Goal: Task Accomplishment & Management: Use online tool/utility

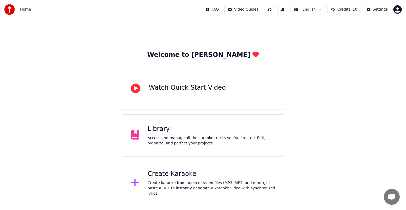
click at [346, 9] on span "Credits" at bounding box center [343, 9] width 13 height 5
click at [326, 146] on div "Welcome to Youka Watch Quick Start Video Library Access and manage all the kara…" at bounding box center [203, 112] width 406 height 186
click at [172, 177] on div "Create Karaoke" at bounding box center [211, 174] width 128 height 8
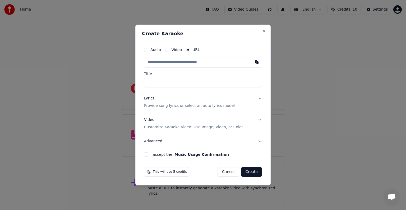
click at [178, 63] on input "text" at bounding box center [203, 62] width 118 height 11
paste input "**********"
type input "**********"
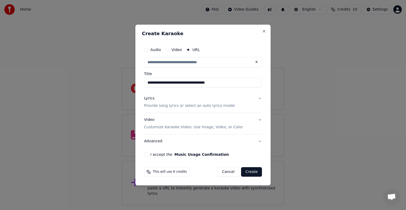
click at [167, 106] on p "Provide song lyrics or select an auto lyrics model" at bounding box center [189, 105] width 91 height 5
type input "**********"
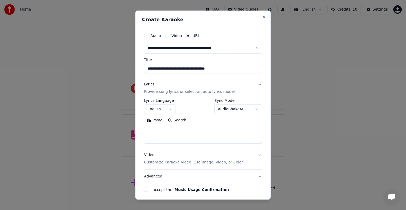
click at [171, 132] on textarea at bounding box center [203, 135] width 118 height 17
click at [162, 107] on button "English" at bounding box center [160, 109] width 32 height 10
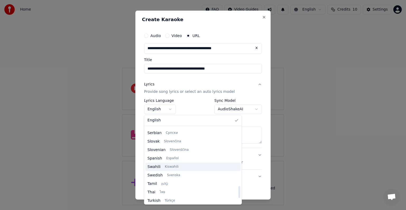
scroll to position [406, 0]
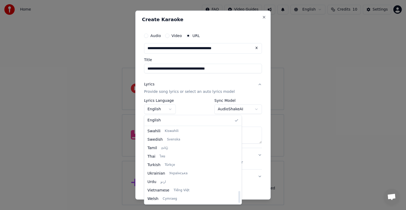
select select "**"
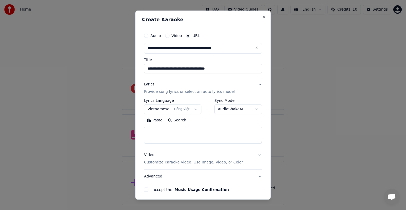
click at [164, 133] on textarea at bounding box center [203, 135] width 118 height 17
paste textarea "**********"
type textarea "**********"
click at [146, 191] on button "I accept the Music Usage Confirmation" at bounding box center [146, 189] width 4 height 4
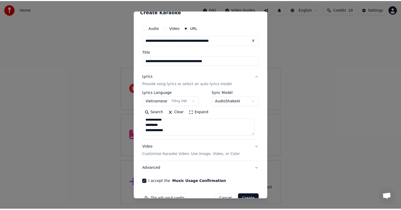
scroll to position [21, 0]
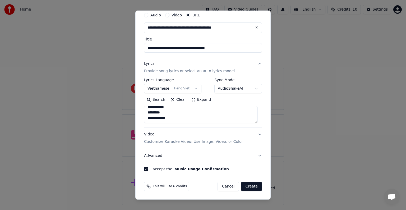
click at [248, 186] on button "Create" at bounding box center [251, 187] width 21 height 10
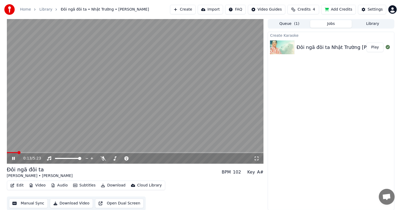
click at [32, 203] on button "Manual Sync" at bounding box center [28, 203] width 39 height 10
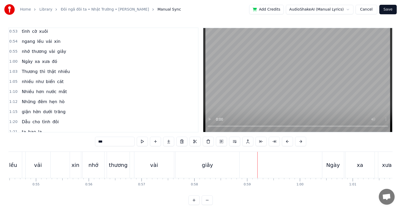
scroll to position [8, 0]
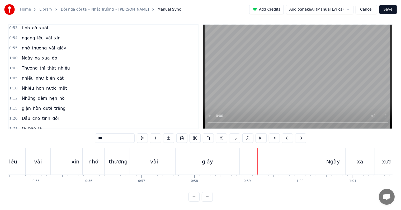
click at [14, 157] on div "lều" at bounding box center [13, 161] width 8 height 8
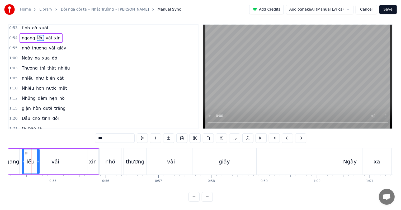
scroll to position [0, 2858]
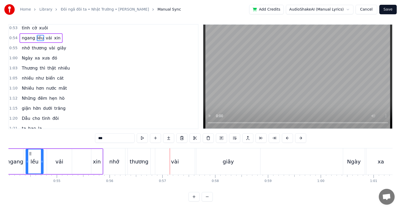
click at [137, 164] on div "thương" at bounding box center [139, 161] width 19 height 8
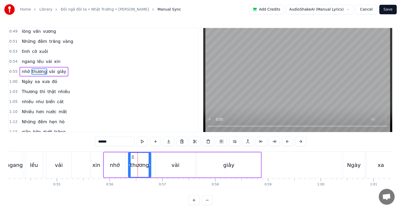
scroll to position [99, 0]
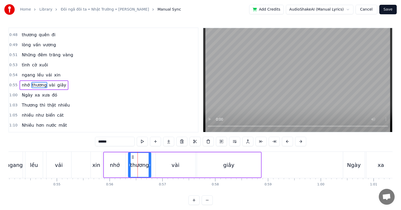
drag, startPoint x: 119, startPoint y: 141, endPoint x: 78, endPoint y: 140, distance: 41.2
click at [78, 140] on div "0:22 Một đêm trăng sáng 0:25 Thương về ngập lòng 0:27 đại dương mang sóng 0:32 …" at bounding box center [200, 115] width 384 height 177
click at [8, 164] on div "Home Library Đôi ngã đôi ta • Nhật Trường • [PERSON_NAME] Manual Sync Add Credi…" at bounding box center [200, 102] width 401 height 205
click at [11, 164] on div "ngang" at bounding box center [14, 165] width 17 height 8
type input "*****"
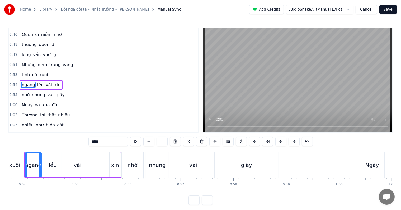
scroll to position [0, 2834]
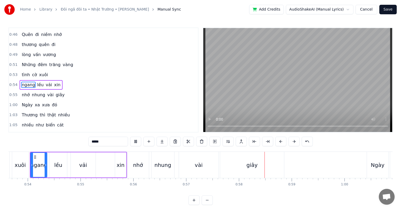
click at [126, 80] on div "0:54 ngang lều vải xin" at bounding box center [103, 85] width 189 height 10
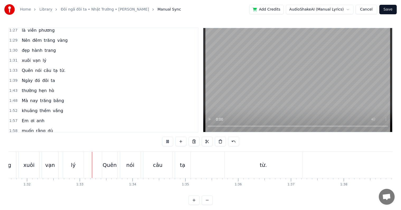
scroll to position [0, 4864]
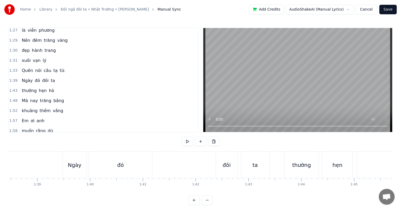
scroll to position [0, 5203]
click at [25, 67] on span "Quên" at bounding box center [27, 70] width 12 height 6
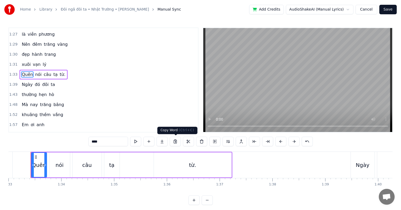
scroll to position [0, 4910]
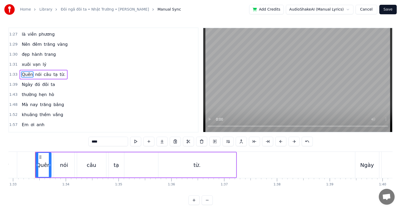
click at [115, 166] on div "tạ" at bounding box center [116, 165] width 5 height 8
type input "**"
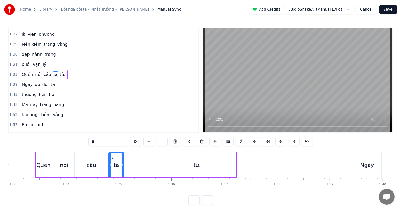
scroll to position [254, 0]
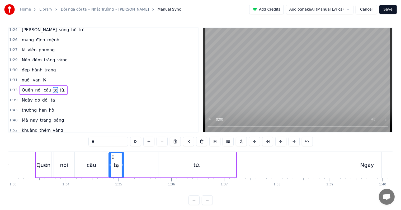
click at [135, 165] on div "Quên nói câu tạ từ." at bounding box center [136, 165] width 202 height 26
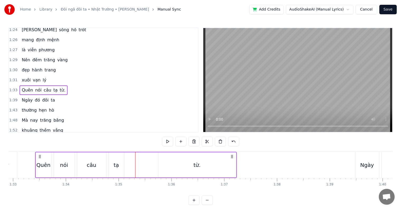
click at [194, 165] on div "từ." at bounding box center [197, 165] width 7 height 8
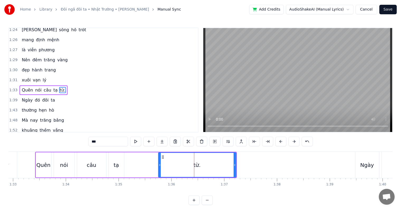
click at [116, 165] on div "tạ" at bounding box center [116, 165] width 5 height 8
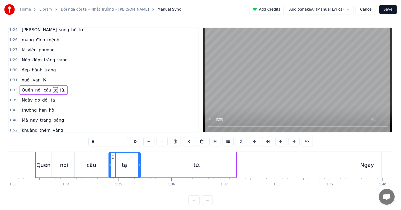
drag, startPoint x: 122, startPoint y: 165, endPoint x: 138, endPoint y: 165, distance: 16.4
click at [138, 165] on icon at bounding box center [139, 165] width 2 height 4
drag, startPoint x: 140, startPoint y: 164, endPoint x: 136, endPoint y: 164, distance: 3.4
click at [136, 164] on icon at bounding box center [136, 165] width 2 height 4
drag, startPoint x: 136, startPoint y: 164, endPoint x: 133, endPoint y: 164, distance: 2.9
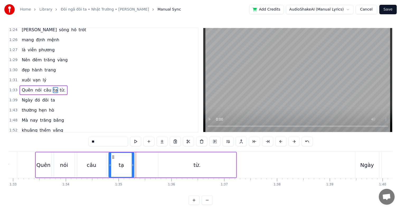
click at [133, 164] on icon at bounding box center [133, 165] width 2 height 4
click at [135, 164] on icon at bounding box center [135, 165] width 2 height 4
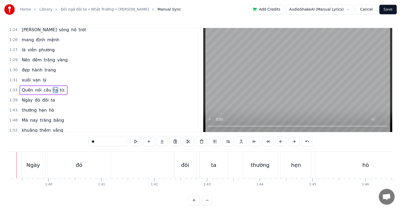
scroll to position [0, 5216]
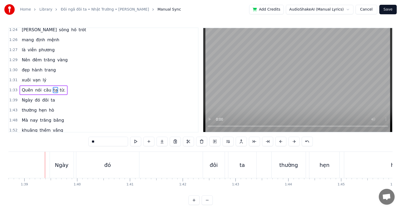
click at [126, 162] on div "đó" at bounding box center [107, 165] width 63 height 26
type input "**"
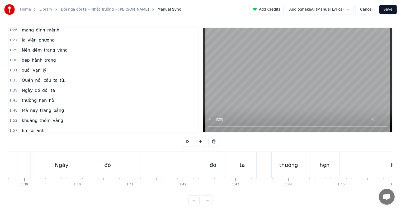
scroll to position [0, 5211]
click at [122, 173] on div "đó" at bounding box center [112, 165] width 63 height 26
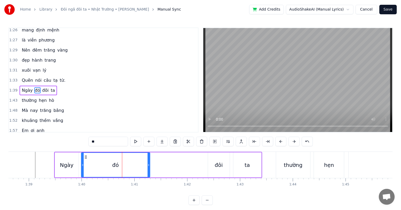
drag, startPoint x: 143, startPoint y: 164, endPoint x: 149, endPoint y: 164, distance: 5.8
click at [149, 164] on icon at bounding box center [149, 165] width 2 height 4
click at [150, 164] on icon at bounding box center [150, 165] width 2 height 4
drag, startPoint x: 150, startPoint y: 164, endPoint x: 155, endPoint y: 164, distance: 4.5
click at [151, 164] on icon at bounding box center [150, 165] width 2 height 4
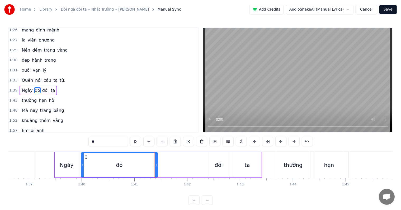
drag, startPoint x: 155, startPoint y: 164, endPoint x: 160, endPoint y: 165, distance: 5.0
click at [157, 165] on icon at bounding box center [156, 165] width 2 height 4
drag, startPoint x: 159, startPoint y: 165, endPoint x: 164, endPoint y: 165, distance: 4.5
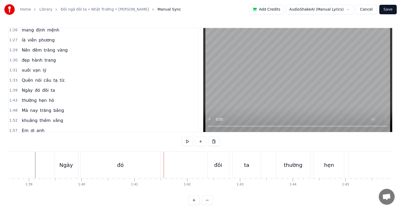
click at [130, 168] on div "đó" at bounding box center [121, 165] width 80 height 26
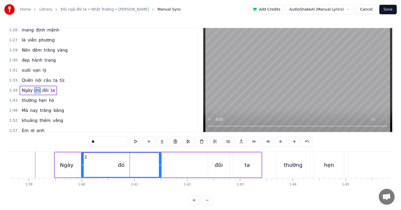
drag, startPoint x: 159, startPoint y: 163, endPoint x: 167, endPoint y: 165, distance: 8.1
click at [161, 165] on icon at bounding box center [160, 165] width 2 height 4
drag, startPoint x: 167, startPoint y: 165, endPoint x: 173, endPoint y: 165, distance: 5.8
click at [173, 165] on icon at bounding box center [173, 165] width 2 height 4
drag, startPoint x: 173, startPoint y: 165, endPoint x: 177, endPoint y: 165, distance: 4.2
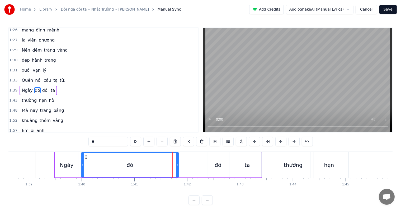
click at [177, 165] on circle at bounding box center [177, 165] width 0 height 0
drag, startPoint x: 177, startPoint y: 165, endPoint x: 183, endPoint y: 165, distance: 5.5
click at [183, 165] on circle at bounding box center [183, 165] width 0 height 0
click at [180, 165] on circle at bounding box center [180, 165] width 0 height 0
click at [7, 166] on div "Home Library Đôi ngã đôi ta • Nhật Trường • [PERSON_NAME] Manual Sync Add Credi…" at bounding box center [200, 102] width 401 height 205
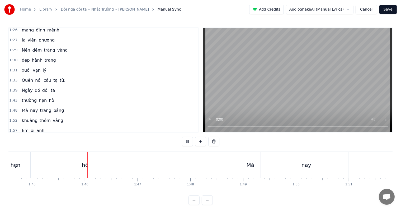
scroll to position [0, 5540]
click at [236, 169] on div "Mà" at bounding box center [236, 165] width 21 height 26
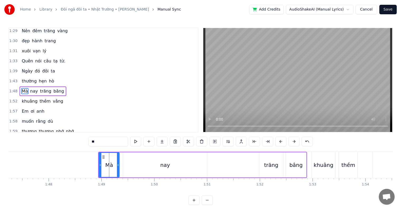
scroll to position [0, 5686]
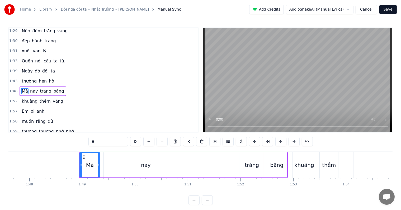
click at [156, 159] on div "nay" at bounding box center [146, 164] width 84 height 25
type input "***"
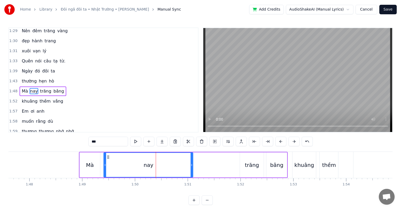
drag, startPoint x: 185, startPoint y: 165, endPoint x: 191, endPoint y: 164, distance: 5.3
click at [191, 164] on icon at bounding box center [192, 165] width 2 height 4
click at [193, 164] on icon at bounding box center [194, 165] width 2 height 4
drag, startPoint x: 193, startPoint y: 164, endPoint x: 196, endPoint y: 164, distance: 3.2
click at [195, 164] on icon at bounding box center [194, 165] width 2 height 4
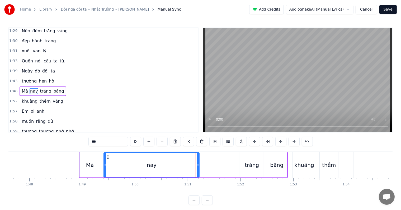
drag, startPoint x: 196, startPoint y: 164, endPoint x: 201, endPoint y: 164, distance: 4.5
click at [199, 164] on icon at bounding box center [198, 165] width 2 height 4
drag, startPoint x: 201, startPoint y: 164, endPoint x: 204, endPoint y: 164, distance: 3.5
click at [204, 164] on icon at bounding box center [205, 165] width 2 height 4
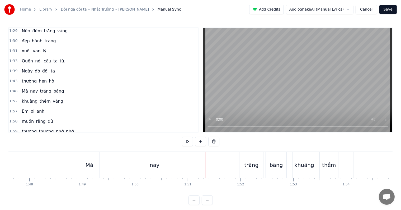
click at [185, 166] on div "nay" at bounding box center [154, 165] width 103 height 26
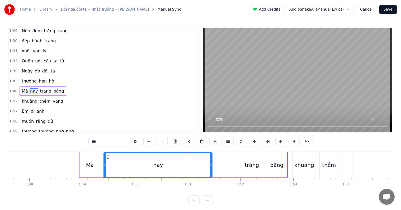
drag, startPoint x: 205, startPoint y: 164, endPoint x: 211, endPoint y: 164, distance: 6.1
click at [211, 164] on icon at bounding box center [211, 165] width 2 height 4
click at [214, 164] on icon at bounding box center [214, 165] width 2 height 4
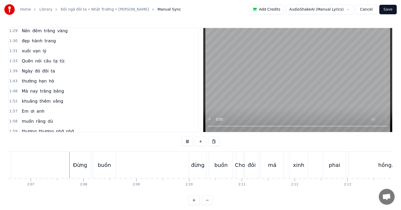
scroll to position [0, 6696]
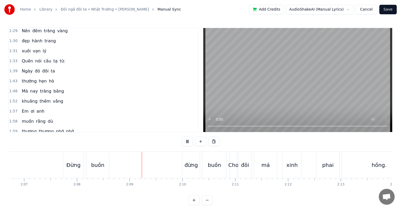
click at [71, 161] on div "Ðừng" at bounding box center [74, 165] width 14 height 8
click at [142, 161] on div at bounding box center [142, 165] width 0 height 26
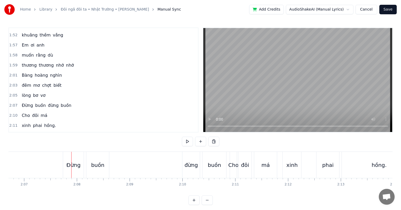
scroll to position [361, 0]
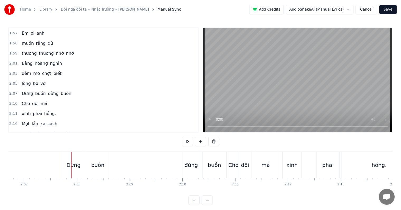
click at [23, 90] on span "Ðừng" at bounding box center [27, 93] width 12 height 6
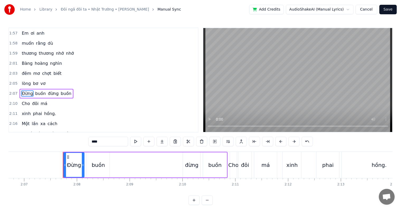
click at [100, 170] on div "buồn" at bounding box center [98, 164] width 23 height 25
type input "****"
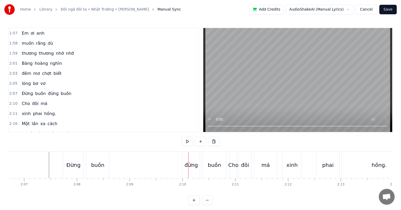
click at [100, 162] on div "buồn" at bounding box center [97, 165] width 13 height 8
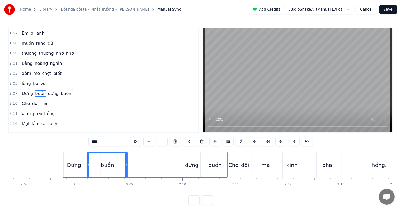
drag, startPoint x: 108, startPoint y: 164, endPoint x: 126, endPoint y: 164, distance: 18.2
click at [126, 164] on icon at bounding box center [127, 165] width 2 height 4
drag, startPoint x: 126, startPoint y: 164, endPoint x: 131, endPoint y: 163, distance: 5.0
click at [131, 163] on icon at bounding box center [132, 165] width 2 height 4
drag, startPoint x: 131, startPoint y: 163, endPoint x: 136, endPoint y: 163, distance: 4.5
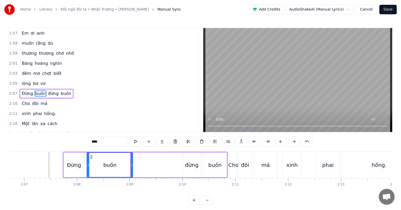
click at [133, 163] on icon at bounding box center [132, 165] width 2 height 4
drag, startPoint x: 136, startPoint y: 163, endPoint x: 141, endPoint y: 163, distance: 5.0
click at [140, 163] on icon at bounding box center [140, 165] width 2 height 4
drag, startPoint x: 141, startPoint y: 163, endPoint x: 145, endPoint y: 163, distance: 4.0
click at [144, 163] on icon at bounding box center [143, 165] width 2 height 4
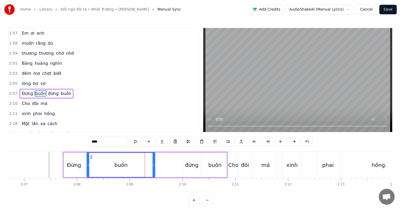
drag, startPoint x: 145, startPoint y: 163, endPoint x: 155, endPoint y: 163, distance: 9.5
click at [155, 163] on icon at bounding box center [154, 165] width 2 height 4
drag, startPoint x: 155, startPoint y: 163, endPoint x: 157, endPoint y: 163, distance: 2.9
click at [155, 163] on icon at bounding box center [154, 165] width 2 height 4
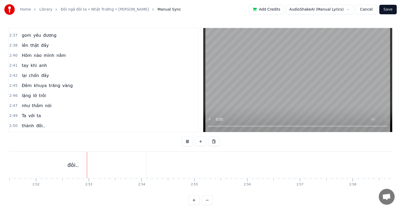
scroll to position [0, 9077]
click at [21, 103] on span "như" at bounding box center [25, 106] width 9 height 6
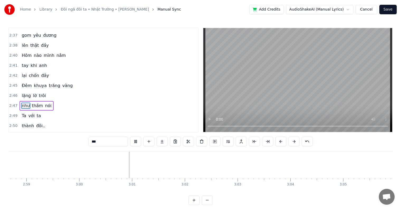
scroll to position [0, 9505]
click at [24, 133] on span "Ngày" at bounding box center [27, 136] width 12 height 6
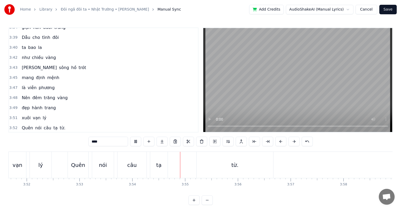
scroll to position [705, 0]
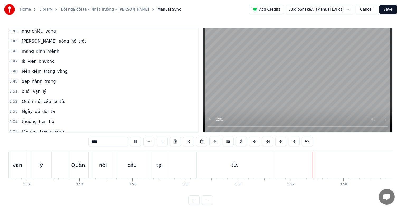
click at [79, 165] on div "Quên" at bounding box center [78, 165] width 14 height 8
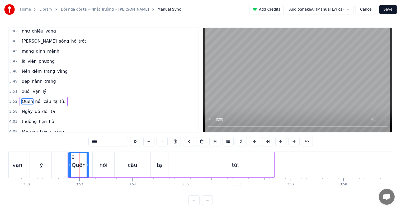
scroll to position [701, 0]
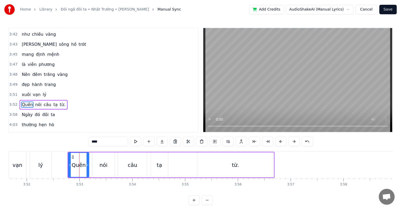
click at [160, 161] on div "tạ" at bounding box center [159, 165] width 5 height 8
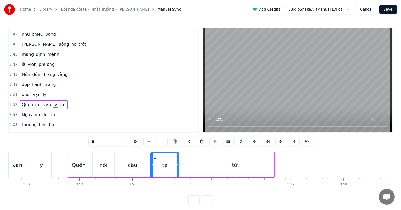
drag, startPoint x: 167, startPoint y: 165, endPoint x: 178, endPoint y: 165, distance: 10.8
click at [178, 165] on circle at bounding box center [178, 165] width 0 height 0
drag, startPoint x: 178, startPoint y: 165, endPoint x: 181, endPoint y: 165, distance: 3.4
click at [182, 165] on circle at bounding box center [182, 165] width 0 height 0
drag, startPoint x: 181, startPoint y: 165, endPoint x: 178, endPoint y: 165, distance: 3.4
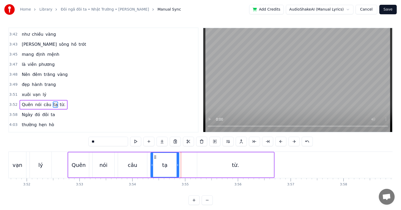
click at [178, 165] on circle at bounding box center [178, 165] width 0 height 0
drag, startPoint x: 178, startPoint y: 165, endPoint x: 171, endPoint y: 165, distance: 6.3
click at [174, 165] on circle at bounding box center [174, 165] width 0 height 0
drag, startPoint x: 171, startPoint y: 165, endPoint x: 176, endPoint y: 165, distance: 5.0
click at [176, 165] on icon at bounding box center [176, 165] width 2 height 4
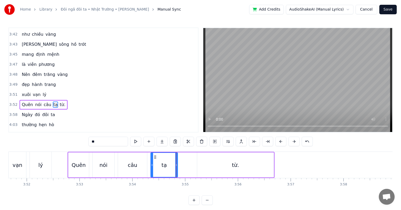
click at [13, 163] on div "vạn" at bounding box center [17, 165] width 17 height 26
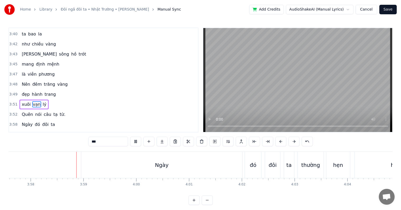
scroll to position [0, 12555]
click at [27, 111] on span "Quên" at bounding box center [27, 114] width 12 height 6
type input "****"
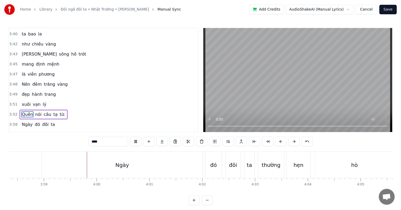
scroll to position [0, 12608]
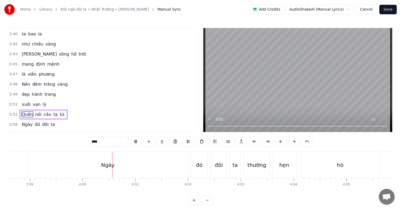
click at [151, 150] on div "4:12 khuâng thềm vắng" at bounding box center [103, 155] width 189 height 10
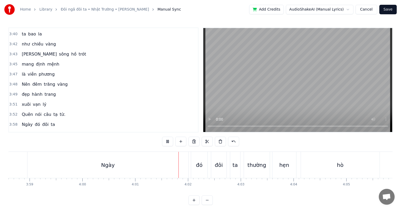
click at [107, 169] on div "Ngày" at bounding box center [107, 165] width 161 height 26
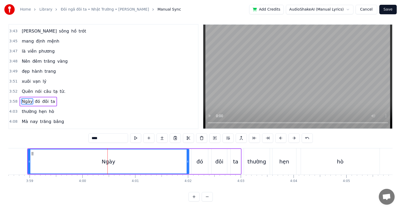
scroll to position [8, 0]
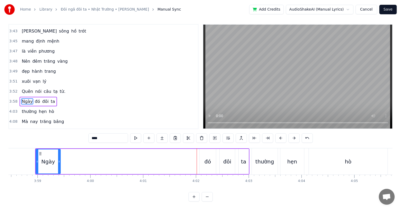
drag, startPoint x: 196, startPoint y: 156, endPoint x: 57, endPoint y: 151, distance: 139.1
click at [59, 151] on div at bounding box center [59, 161] width 2 height 24
drag, startPoint x: 58, startPoint y: 157, endPoint x: 53, endPoint y: 157, distance: 5.0
click at [53, 159] on icon at bounding box center [54, 161] width 2 height 4
click at [207, 159] on div "đó" at bounding box center [208, 161] width 7 height 8
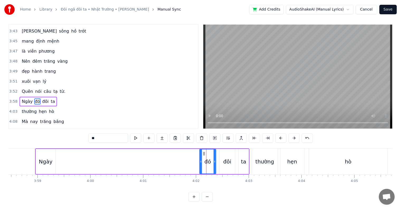
scroll to position [0, 0]
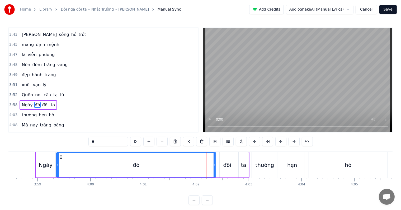
drag, startPoint x: 201, startPoint y: 164, endPoint x: 58, endPoint y: 164, distance: 143.2
click at [58, 164] on icon at bounding box center [58, 165] width 2 height 4
click at [44, 166] on div "Ngày" at bounding box center [46, 165] width 14 height 8
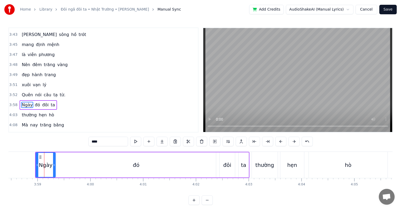
scroll to position [8, 0]
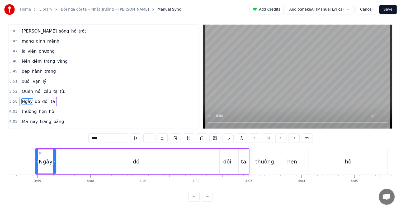
click at [76, 159] on div "đó" at bounding box center [137, 161] width 160 height 25
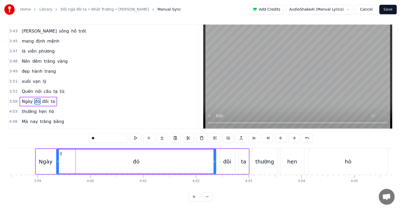
scroll to position [0, 0]
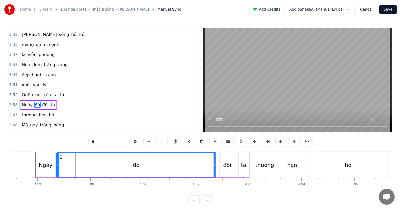
click at [48, 165] on div "Ngày" at bounding box center [46, 165] width 14 height 8
type input "****"
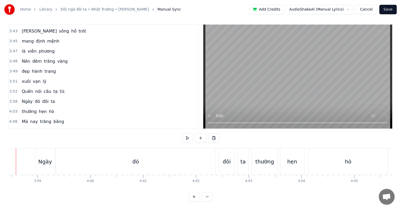
scroll to position [0, 12581]
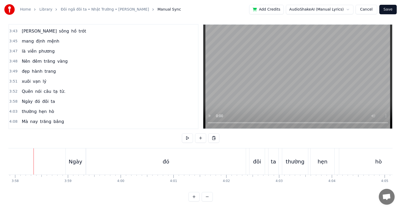
scroll to position [0, 12569]
click at [208, 159] on div "đó" at bounding box center [168, 161] width 160 height 26
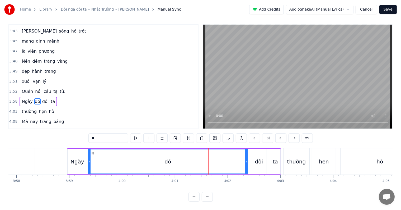
scroll to position [0, 0]
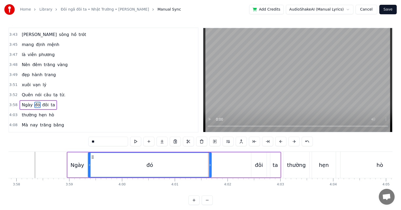
drag, startPoint x: 246, startPoint y: 165, endPoint x: 210, endPoint y: 165, distance: 36.2
click at [210, 165] on icon at bounding box center [210, 165] width 2 height 4
click at [161, 141] on button at bounding box center [162, 142] width 11 height 10
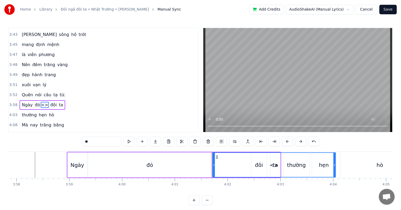
click at [41, 102] on span "<>" at bounding box center [45, 105] width 8 height 6
drag, startPoint x: 332, startPoint y: 165, endPoint x: 275, endPoint y: 159, distance: 57.6
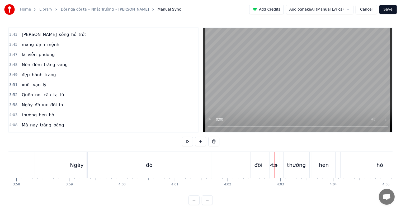
click at [41, 102] on span "<>" at bounding box center [45, 105] width 8 height 6
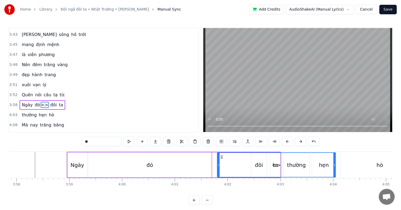
drag, startPoint x: 212, startPoint y: 163, endPoint x: 217, endPoint y: 164, distance: 4.9
click at [218, 164] on icon at bounding box center [219, 165] width 2 height 4
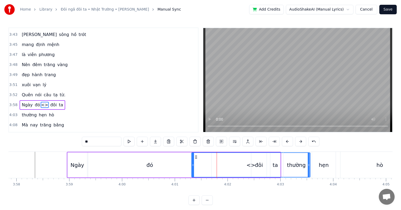
drag, startPoint x: 221, startPoint y: 156, endPoint x: 196, endPoint y: 153, distance: 25.7
click at [196, 153] on div "<>" at bounding box center [251, 165] width 118 height 24
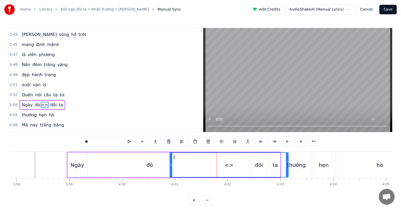
drag, startPoint x: 195, startPoint y: 156, endPoint x: 173, endPoint y: 156, distance: 21.7
click at [173, 156] on icon at bounding box center [175, 157] width 4 height 4
drag, startPoint x: 173, startPoint y: 156, endPoint x: 169, endPoint y: 156, distance: 3.7
click at [169, 156] on icon at bounding box center [171, 157] width 4 height 4
drag, startPoint x: 284, startPoint y: 164, endPoint x: 235, endPoint y: 164, distance: 48.6
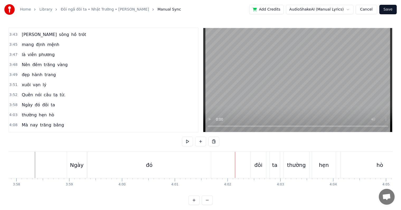
click at [97, 163] on div "đó" at bounding box center [149, 165] width 123 height 26
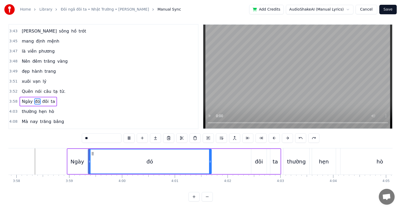
scroll to position [8, 0]
click at [219, 158] on div "Ngày đó đôi ta" at bounding box center [174, 161] width 215 height 26
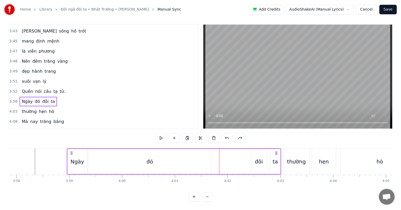
click at [193, 160] on div "đó" at bounding box center [149, 161] width 123 height 25
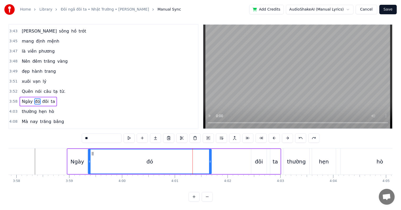
scroll to position [0, 0]
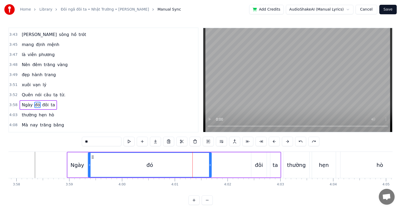
click at [259, 166] on div "đôi" at bounding box center [259, 165] width 8 height 8
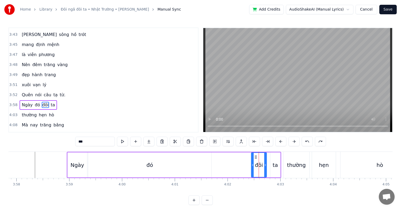
click at [211, 165] on div "đó" at bounding box center [150, 164] width 124 height 25
type input "**"
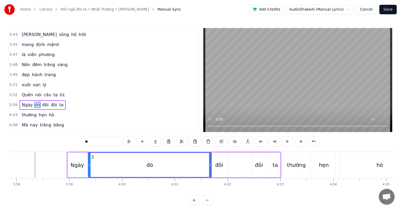
click at [228, 165] on div "Ngày đó đôi đôi ta" at bounding box center [174, 165] width 215 height 26
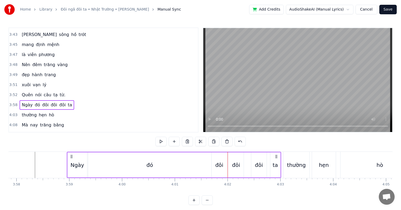
click at [223, 166] on div "đôi" at bounding box center [219, 164] width 15 height 25
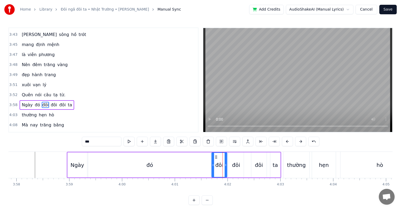
drag, startPoint x: 96, startPoint y: 142, endPoint x: 75, endPoint y: 140, distance: 21.6
click at [75, 140] on div "0:22 Một đêm trăng sáng 0:25 Thương về ngập lòng 0:27 đại dương mang sóng 0:32 …" at bounding box center [200, 115] width 384 height 177
type input "*"
click at [54, 102] on span "đôi" at bounding box center [57, 105] width 7 height 6
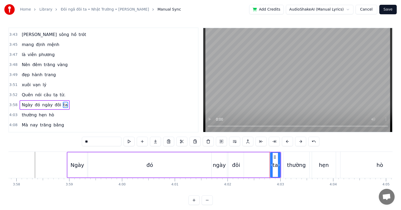
drag, startPoint x: 95, startPoint y: 141, endPoint x: 79, endPoint y: 140, distance: 15.9
click at [79, 140] on div "0:22 Một đêm trăng sáng 0:25 Thương về ngập lòng 0:27 đại dương mang sóng 0:32 …" at bounding box center [200, 115] width 384 height 177
type input "*"
type input "**"
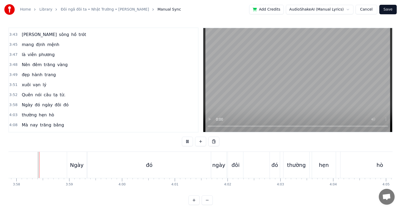
scroll to position [8, 0]
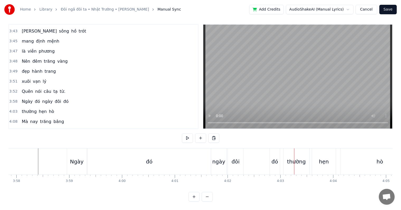
click at [234, 157] on div "đôi" at bounding box center [236, 161] width 8 height 8
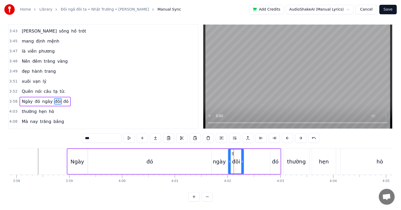
scroll to position [0, 0]
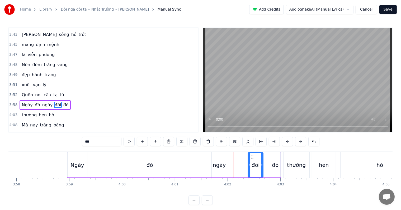
drag, startPoint x: 233, startPoint y: 156, endPoint x: 252, endPoint y: 156, distance: 19.6
click at [252, 156] on icon at bounding box center [253, 157] width 4 height 4
click at [276, 163] on div "đó" at bounding box center [275, 165] width 7 height 8
type input "**"
drag, startPoint x: 275, startPoint y: 156, endPoint x: 245, endPoint y: 156, distance: 30.1
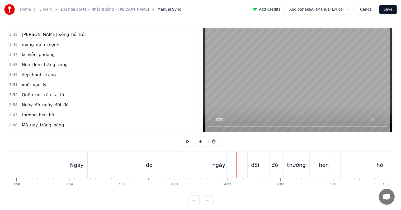
click at [275, 160] on div "đó" at bounding box center [275, 165] width 10 height 26
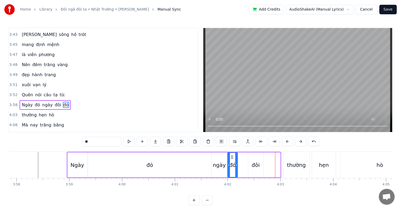
drag, startPoint x: 274, startPoint y: 156, endPoint x: 231, endPoint y: 154, distance: 42.6
click at [231, 155] on icon at bounding box center [232, 157] width 4 height 4
click at [255, 162] on div "đôi" at bounding box center [256, 165] width 8 height 8
type input "***"
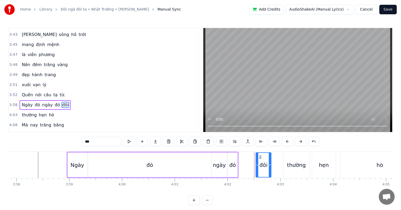
drag, startPoint x: 253, startPoint y: 156, endPoint x: 260, endPoint y: 156, distance: 7.7
click at [260, 156] on icon at bounding box center [260, 157] width 4 height 4
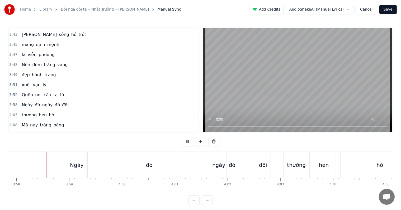
scroll to position [8, 0]
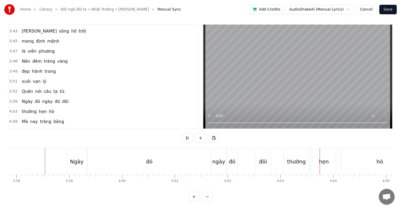
click at [261, 157] on div "đôi" at bounding box center [263, 161] width 8 height 8
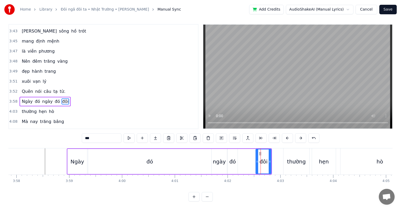
scroll to position [0, 0]
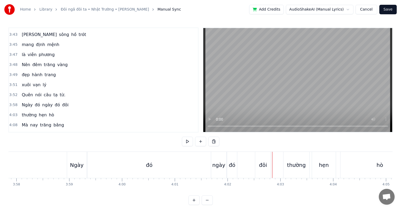
click at [268, 167] on div "đôi" at bounding box center [262, 165] width 15 height 26
click at [260, 165] on div "đôi" at bounding box center [263, 165] width 8 height 8
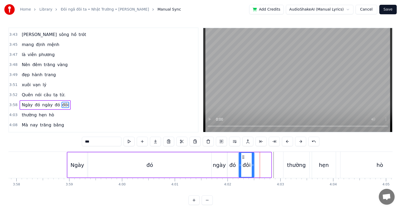
drag, startPoint x: 261, startPoint y: 156, endPoint x: 244, endPoint y: 155, distance: 16.9
click at [244, 155] on icon at bounding box center [243, 157] width 4 height 4
click at [247, 168] on div "đôi" at bounding box center [247, 165] width 8 height 8
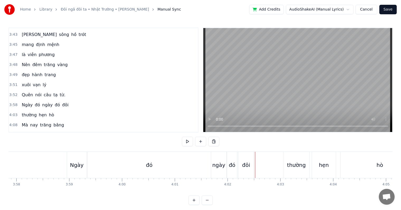
click at [255, 164] on div at bounding box center [255, 165] width 0 height 26
click at [249, 164] on div "đôi" at bounding box center [246, 165] width 8 height 8
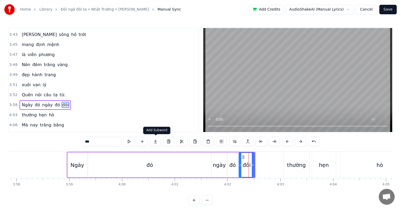
click at [155, 141] on button at bounding box center [155, 142] width 11 height 10
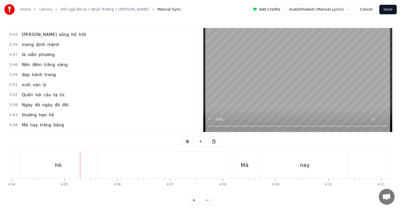
scroll to position [0, 12905]
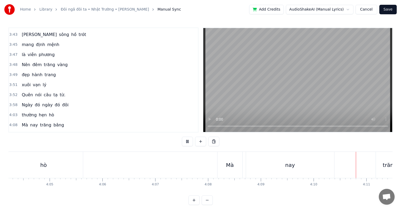
click at [23, 102] on span "Ngày" at bounding box center [27, 105] width 12 height 6
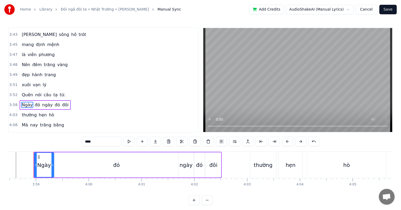
scroll to position [0, 12600]
click at [216, 168] on div "đôi" at bounding box center [215, 165] width 8 height 8
type input "***"
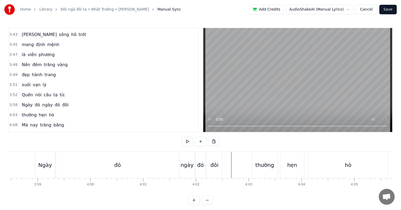
click at [214, 165] on div "đôi" at bounding box center [215, 165] width 8 height 8
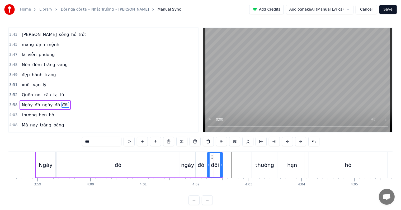
click at [263, 164] on div "thường" at bounding box center [264, 165] width 19 height 8
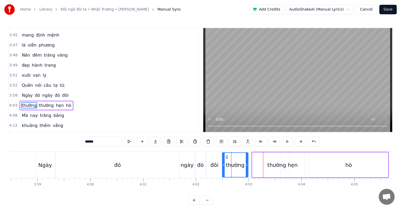
drag, startPoint x: 257, startPoint y: 156, endPoint x: 227, endPoint y: 152, distance: 30.3
click at [227, 153] on div "thường" at bounding box center [235, 165] width 25 height 24
click at [276, 162] on div "thường" at bounding box center [277, 165] width 19 height 8
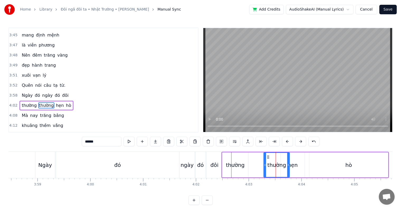
click at [242, 164] on div "thường" at bounding box center [235, 165] width 19 height 8
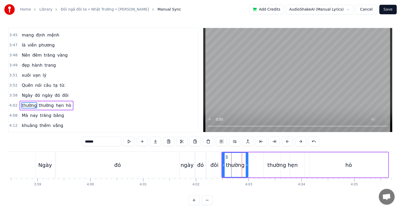
drag, startPoint x: 103, startPoint y: 142, endPoint x: 70, endPoint y: 139, distance: 32.4
click at [70, 139] on div "0:22 Một đêm trăng sáng 0:25 Thương về ngập lòng 0:27 đại dương mang sóng 0:32 …" at bounding box center [200, 115] width 384 height 177
click at [62, 92] on span "đôi" at bounding box center [65, 95] width 7 height 6
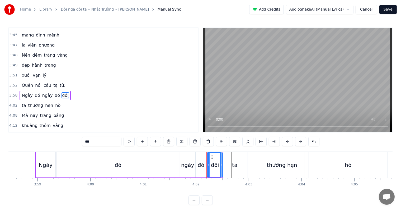
scroll to position [711, 0]
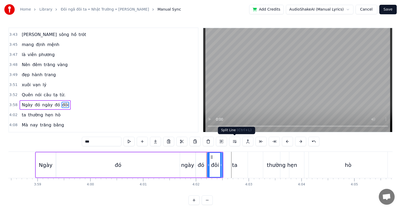
click at [234, 141] on button at bounding box center [234, 142] width 11 height 10
click at [236, 164] on div "ta" at bounding box center [234, 165] width 5 height 8
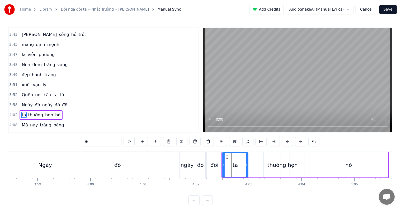
scroll to position [721, 0]
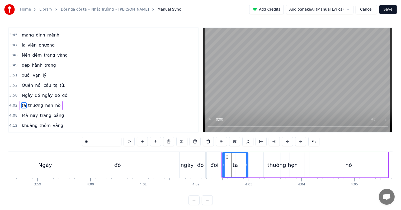
click at [212, 166] on div "đôi" at bounding box center [215, 165] width 8 height 8
click at [215, 166] on div "đôi" at bounding box center [215, 165] width 8 height 8
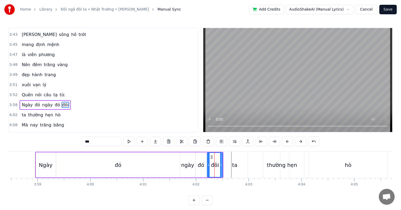
click at [212, 158] on circle at bounding box center [212, 158] width 0 height 0
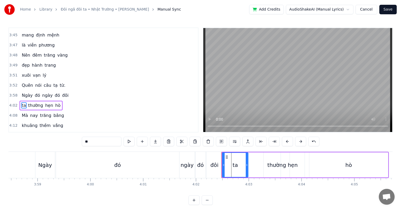
click at [212, 157] on div "đôi" at bounding box center [214, 165] width 15 height 26
type input "***"
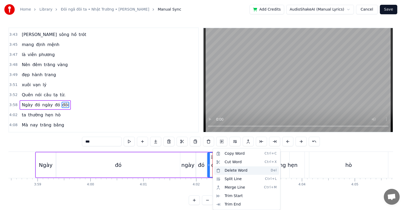
click at [233, 170] on div "Delete Word Del" at bounding box center [246, 170] width 65 height 8
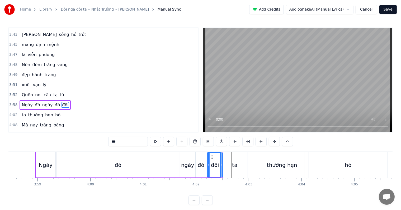
click at [212, 166] on div at bounding box center [212, 165] width 0 height 26
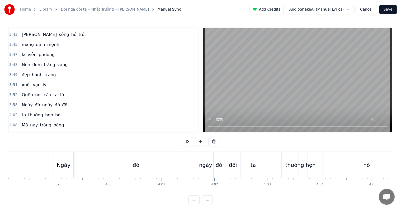
scroll to position [0, 12576]
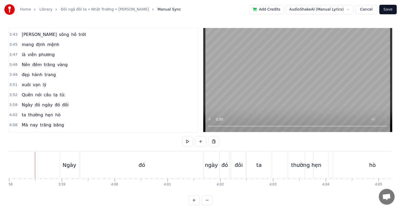
click at [62, 102] on span "đôi" at bounding box center [65, 105] width 7 height 6
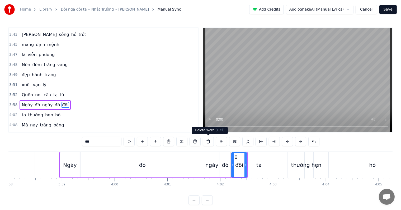
click at [209, 141] on button at bounding box center [208, 142] width 11 height 10
click at [236, 156] on icon at bounding box center [236, 157] width 4 height 4
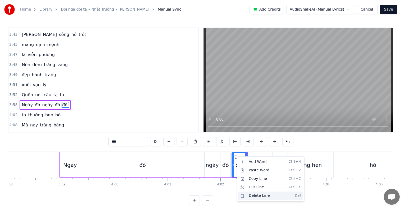
click at [254, 196] on div "Delete Line Del" at bounding box center [270, 195] width 65 height 8
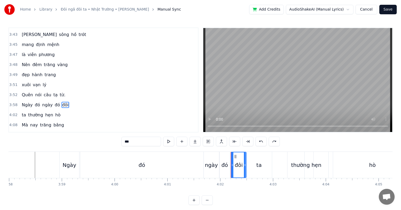
click at [236, 157] on icon at bounding box center [236, 156] width 4 height 4
click at [268, 141] on button at bounding box center [267, 142] width 11 height 10
click at [268, 141] on div "***" at bounding box center [201, 142] width 159 height 10
click at [265, 140] on button at bounding box center [261, 142] width 11 height 10
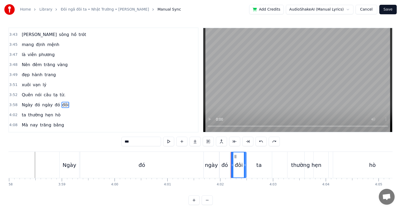
click at [260, 141] on button at bounding box center [261, 142] width 11 height 10
click at [260, 142] on button at bounding box center [261, 142] width 11 height 10
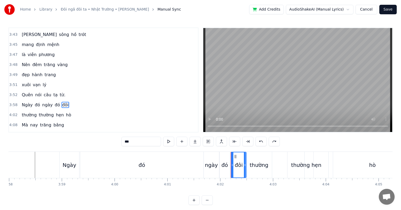
click at [260, 142] on button at bounding box center [261, 142] width 11 height 10
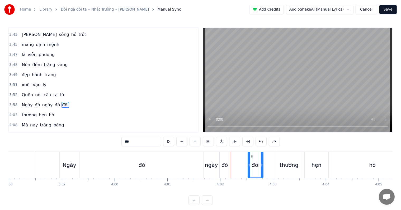
click at [67, 165] on div "Ngày" at bounding box center [70, 165] width 14 height 8
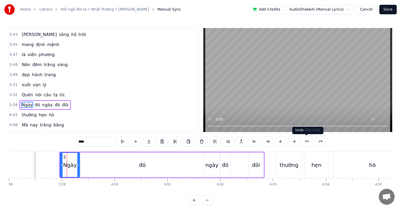
click at [306, 141] on button at bounding box center [307, 142] width 11 height 10
click at [249, 166] on div "đôi" at bounding box center [248, 165] width 8 height 8
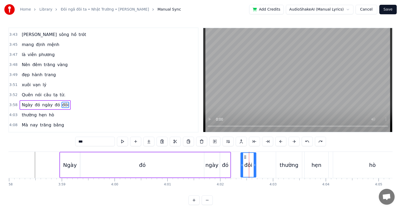
click at [67, 162] on div "Ngày" at bounding box center [70, 165] width 14 height 8
type input "****"
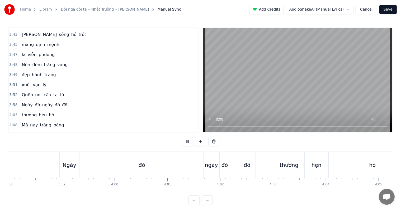
click at [62, 102] on span "đôi" at bounding box center [65, 105] width 7 height 6
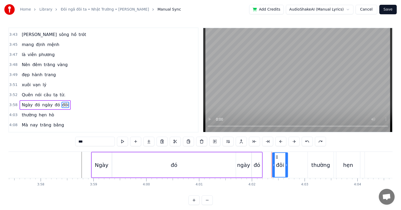
scroll to position [0, 12669]
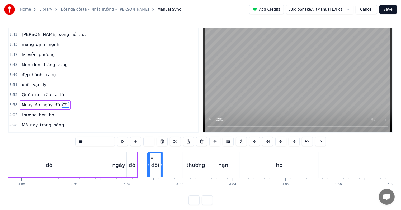
click at [155, 164] on div "đôi" at bounding box center [155, 165] width 8 height 8
click at [151, 156] on icon at bounding box center [152, 157] width 4 height 4
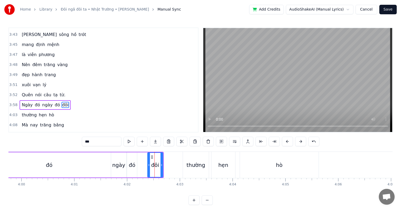
click at [152, 187] on div "Một đêm trăng sáng Thương về ngập lòng đại dương mang sóng Mình anh riêng bóng …" at bounding box center [200, 171] width 384 height 40
click at [42, 166] on div "đó" at bounding box center [49, 164] width 123 height 25
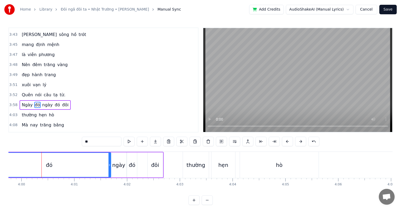
click at [156, 166] on div "đôi" at bounding box center [155, 165] width 8 height 8
type input "***"
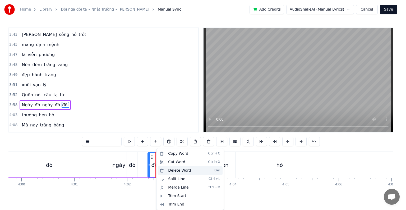
click at [175, 170] on div "Delete Word Del" at bounding box center [189, 170] width 65 height 8
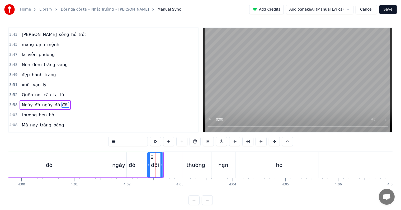
click at [152, 156] on icon at bounding box center [152, 157] width 4 height 4
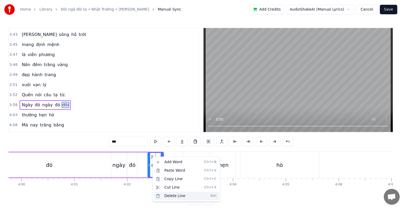
click at [171, 197] on div "Delete Line Del" at bounding box center [186, 196] width 65 height 8
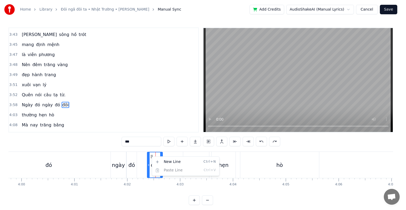
click at [147, 160] on html "Home Library Đôi ngã đôi ta • Nhật Trường • [PERSON_NAME] Manual Sync Add Credi…" at bounding box center [203, 106] width 406 height 213
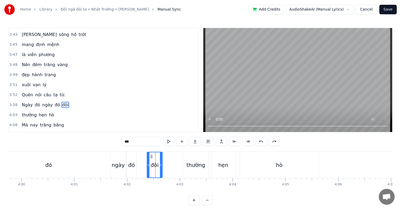
click at [155, 165] on div "đôi" at bounding box center [155, 165] width 8 height 8
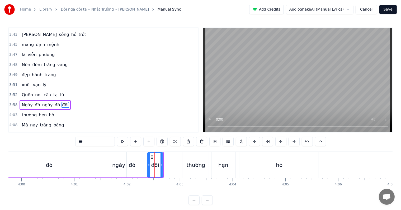
click at [152, 158] on circle at bounding box center [152, 158] width 0 height 0
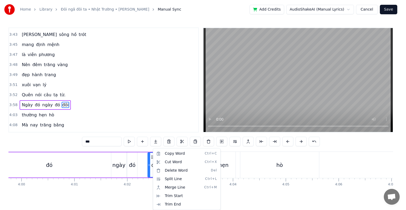
click at [152, 158] on html "Home Library Đôi ngã đôi ta • Nhật Trường • [PERSON_NAME] Manual Sync Add Credi…" at bounding box center [203, 106] width 406 height 213
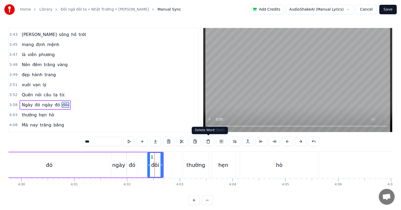
click at [207, 141] on button at bounding box center [208, 142] width 11 height 10
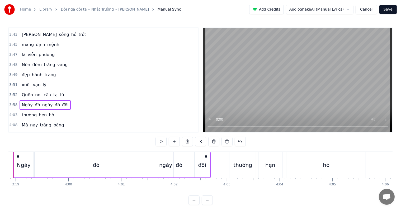
scroll to position [0, 12600]
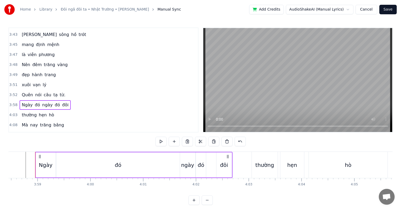
click at [222, 165] on div "đôi" at bounding box center [224, 165] width 8 height 8
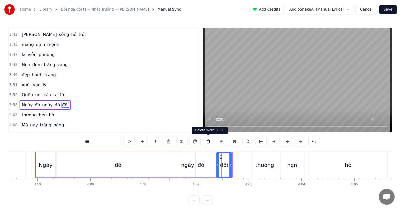
click at [208, 141] on button at bounding box center [208, 142] width 11 height 10
click at [220, 156] on icon at bounding box center [221, 157] width 4 height 4
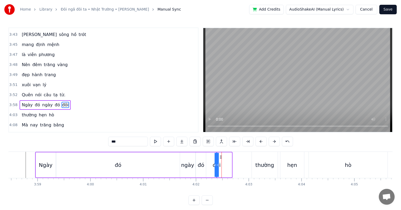
drag, startPoint x: 231, startPoint y: 164, endPoint x: 204, endPoint y: 162, distance: 26.7
click at [204, 162] on div "Ngày đó ngày đó đôi" at bounding box center [134, 165] width 198 height 26
drag, startPoint x: 217, startPoint y: 159, endPoint x: 211, endPoint y: 159, distance: 5.8
click at [211, 159] on div "Ngày đó ngày đó đôi" at bounding box center [126, 165] width 182 height 26
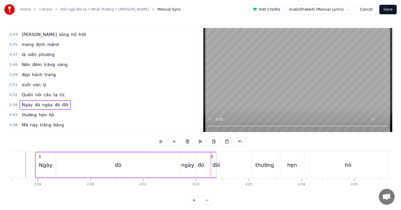
click at [219, 164] on div "đôi" at bounding box center [217, 165] width 8 height 8
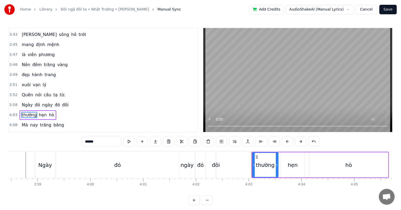
scroll to position [721, 0]
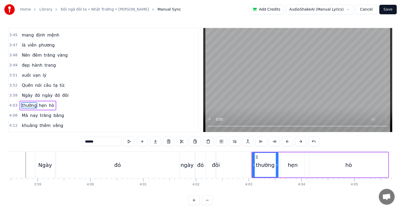
click at [62, 92] on span "đôi" at bounding box center [65, 95] width 7 height 6
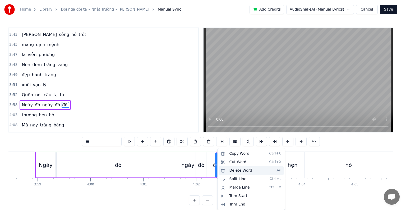
click at [236, 171] on div "Delete Word Del" at bounding box center [251, 170] width 65 height 8
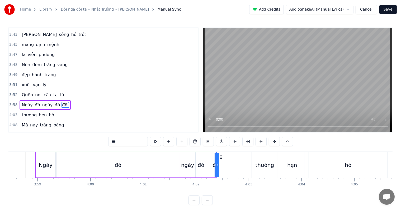
click at [125, 143] on input "***" at bounding box center [128, 142] width 40 height 10
type input "*"
click at [147, 140] on div "4:16 Em ơi anh" at bounding box center [103, 145] width 189 height 10
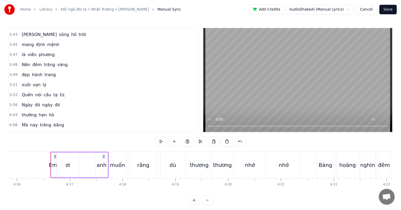
scroll to position [0, 13535]
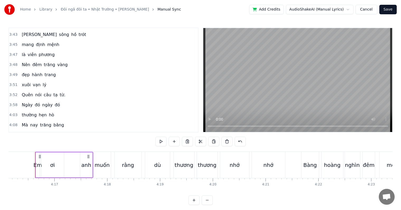
click at [21, 102] on span "Ngày" at bounding box center [27, 105] width 12 height 6
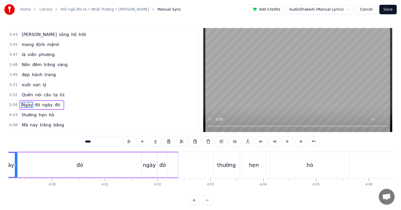
scroll to position [0, 12600]
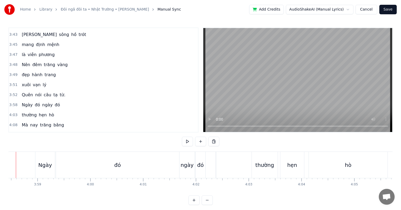
scroll to position [0, 12581]
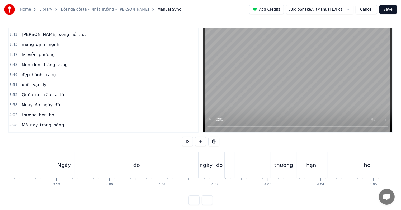
click at [235, 165] on div at bounding box center [235, 165] width 1 height 26
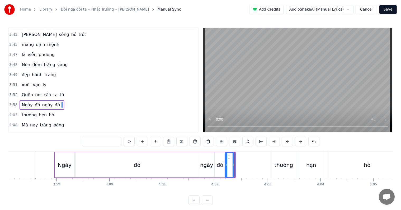
drag, startPoint x: 236, startPoint y: 164, endPoint x: 225, endPoint y: 164, distance: 10.6
click at [62, 165] on div "Ngày" at bounding box center [65, 165] width 14 height 8
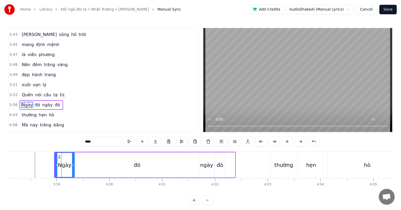
click at [233, 164] on div at bounding box center [230, 164] width 11 height 25
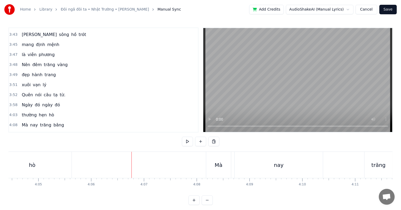
scroll to position [0, 12917]
click at [21, 112] on span "thường" at bounding box center [29, 115] width 16 height 6
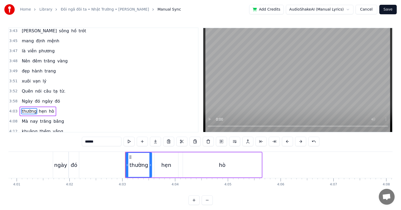
scroll to position [0, 12708]
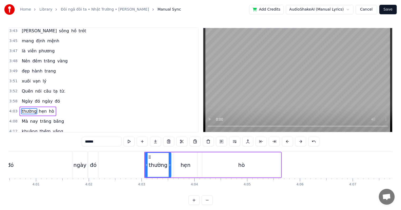
click at [101, 161] on div at bounding box center [103, 165] width 11 height 26
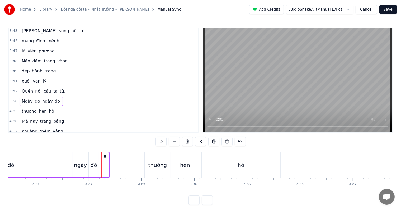
click at [105, 157] on icon at bounding box center [105, 156] width 4 height 4
click at [98, 165] on div "đó" at bounding box center [94, 164] width 10 height 25
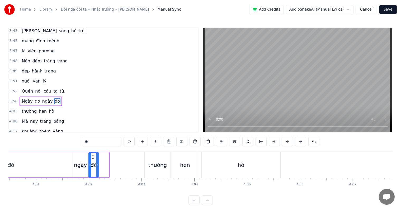
scroll to position [711, 0]
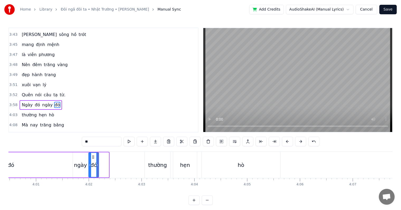
click at [95, 165] on div "đó" at bounding box center [94, 165] width 7 height 8
click at [104, 157] on div "Ngày đó ngày đó" at bounding box center [19, 165] width 182 height 26
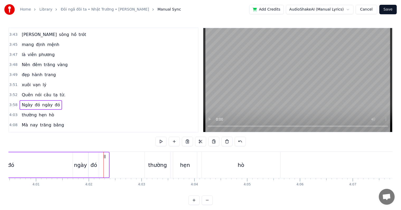
click at [105, 157] on circle at bounding box center [105, 157] width 0 height 0
click at [55, 163] on div "đó" at bounding box center [10, 164] width 123 height 25
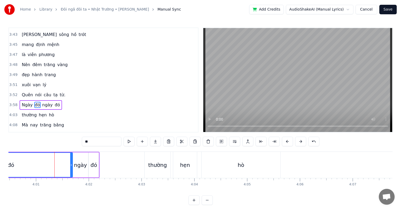
click at [92, 162] on div "đó" at bounding box center [94, 165] width 7 height 8
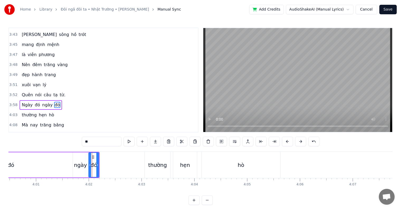
click at [81, 164] on div "ngày" at bounding box center [80, 165] width 13 height 8
click at [58, 162] on div "đó" at bounding box center [10, 164] width 123 height 25
type input "**"
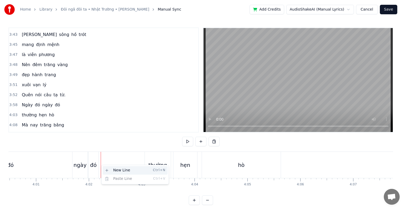
click at [116, 169] on div "New Line Ctrl+N" at bounding box center [135, 170] width 65 height 8
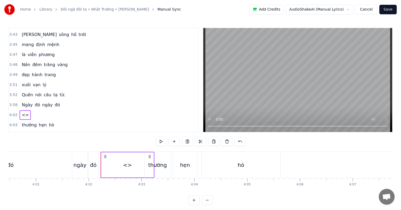
click at [23, 112] on span "<>" at bounding box center [25, 115] width 8 height 6
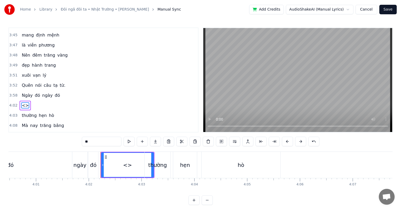
drag, startPoint x: 96, startPoint y: 142, endPoint x: 72, endPoint y: 142, distance: 24.0
click at [72, 142] on div "0:22 Một đêm trăng sáng 0:25 Thương về ngập lòng 0:27 đại dương mang sóng 0:32 …" at bounding box center [200, 115] width 384 height 177
type input "*"
type input "***"
click at [157, 141] on button at bounding box center [155, 142] width 11 height 10
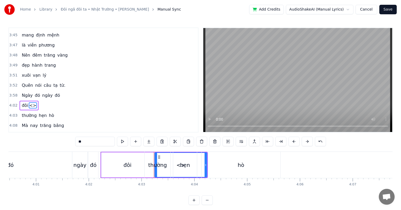
click at [109, 164] on div "đôi" at bounding box center [127, 164] width 52 height 25
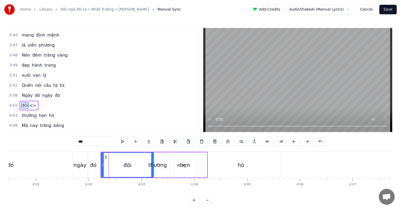
click at [30, 102] on span "<>" at bounding box center [33, 105] width 8 height 6
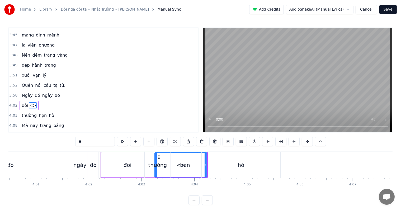
click at [83, 138] on input "**" at bounding box center [95, 142] width 40 height 10
drag, startPoint x: 91, startPoint y: 141, endPoint x: 62, endPoint y: 140, distance: 28.3
click at [62, 140] on div "0:22 Một đêm trăng sáng 0:25 Thương về ngập lòng 0:27 đại dương mang sóng 0:32 …" at bounding box center [200, 115] width 384 height 177
click at [109, 161] on div "đôi" at bounding box center [127, 164] width 52 height 25
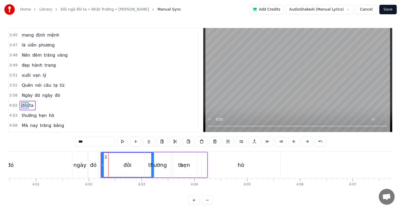
click at [153, 164] on div "thường" at bounding box center [157, 165] width 19 height 8
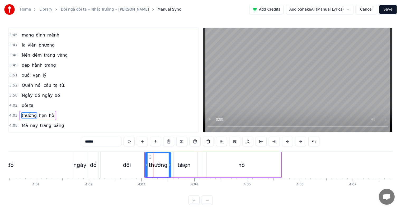
scroll to position [731, 0]
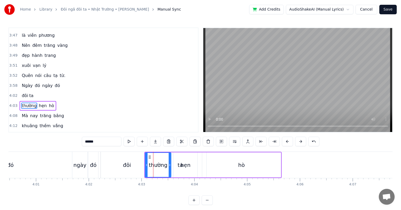
click at [123, 165] on div "đôi" at bounding box center [127, 165] width 8 height 8
type input "***"
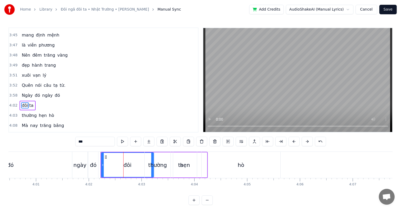
drag, startPoint x: 152, startPoint y: 165, endPoint x: 135, endPoint y: 164, distance: 17.0
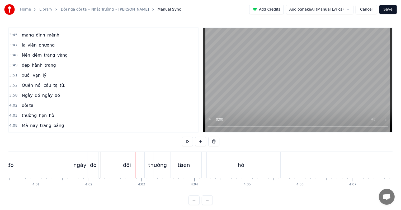
click at [104, 155] on div "đôi" at bounding box center [127, 165] width 52 height 26
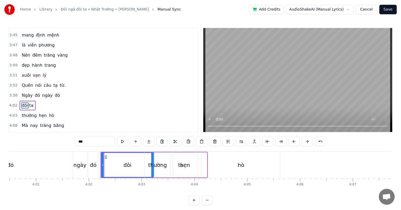
click at [152, 164] on div "thường" at bounding box center [157, 165] width 19 height 8
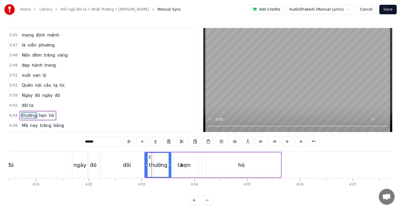
scroll to position [731, 0]
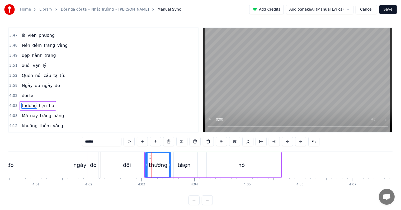
click at [127, 164] on div "đôi" at bounding box center [127, 165] width 8 height 8
type input "***"
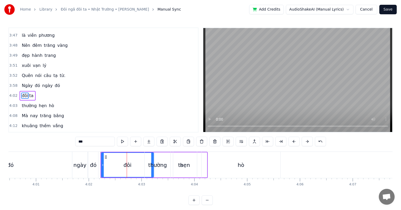
scroll to position [721, 0]
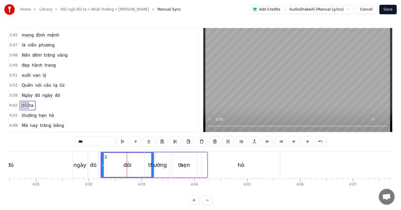
drag, startPoint x: 153, startPoint y: 171, endPoint x: 137, endPoint y: 169, distance: 15.8
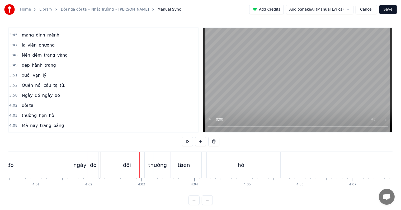
click at [109, 166] on div "đôi" at bounding box center [127, 165] width 52 height 26
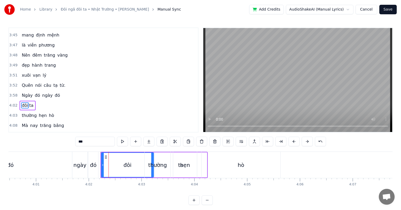
click at [127, 166] on div "đôi" at bounding box center [128, 165] width 8 height 8
click at [132, 166] on div "đôi" at bounding box center [128, 165] width 52 height 24
click at [282, 140] on button at bounding box center [281, 142] width 11 height 10
drag, startPoint x: 130, startPoint y: 165, endPoint x: 121, endPoint y: 165, distance: 9.2
click at [121, 165] on icon at bounding box center [121, 165] width 2 height 4
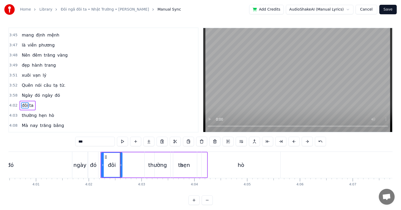
click at [276, 137] on button at bounding box center [281, 142] width 11 height 10
drag, startPoint x: 103, startPoint y: 166, endPoint x: 110, endPoint y: 165, distance: 7.2
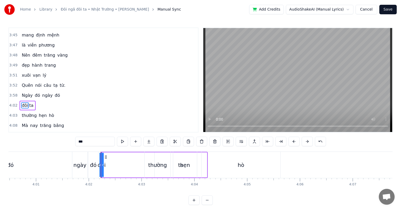
click at [110, 165] on div "đôi ta" at bounding box center [154, 164] width 106 height 25
click at [113, 167] on div "đôi ta" at bounding box center [154, 164] width 106 height 25
click at [103, 165] on div "đôi" at bounding box center [101, 165] width 8 height 8
drag, startPoint x: 100, startPoint y: 165, endPoint x: 117, endPoint y: 166, distance: 17.2
click at [117, 166] on icon at bounding box center [117, 165] width 2 height 4
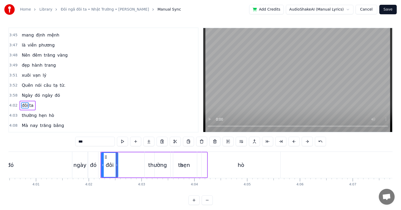
scroll to position [8, 0]
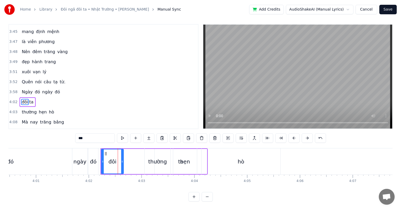
drag, startPoint x: 117, startPoint y: 156, endPoint x: 122, endPoint y: 157, distance: 5.6
click at [122, 159] on icon at bounding box center [122, 161] width 2 height 4
drag, startPoint x: 121, startPoint y: 157, endPoint x: 126, endPoint y: 157, distance: 4.5
click at [126, 157] on div "đôi" at bounding box center [115, 161] width 26 height 24
click at [29, 99] on span "ta" at bounding box center [31, 102] width 5 height 6
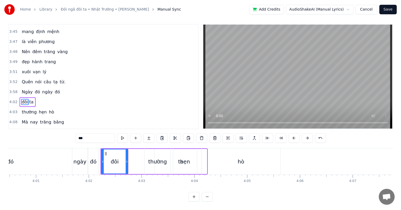
type input "**"
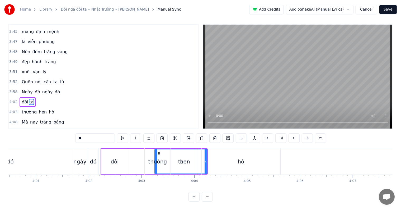
scroll to position [0, 0]
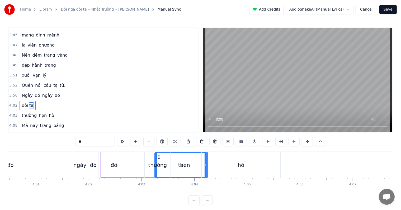
drag, startPoint x: 159, startPoint y: 156, endPoint x: 137, endPoint y: 156, distance: 22.2
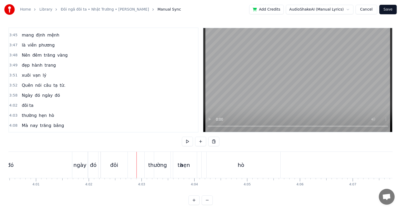
click at [114, 166] on div "đôi" at bounding box center [114, 165] width 8 height 8
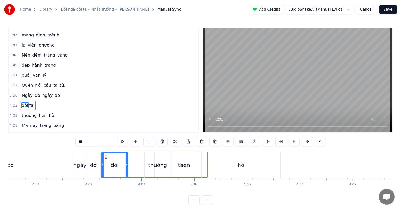
scroll to position [8, 0]
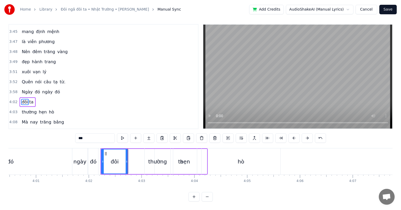
click at [29, 99] on span "ta" at bounding box center [31, 102] width 5 height 6
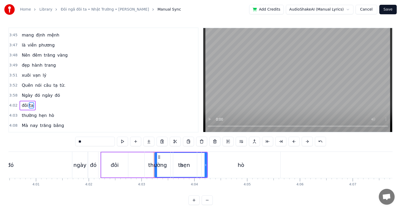
click at [27, 112] on span "thường" at bounding box center [29, 115] width 16 height 6
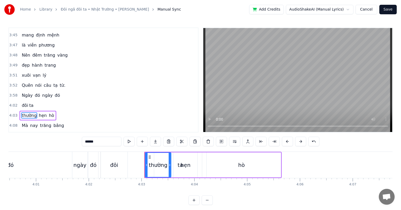
scroll to position [731, 0]
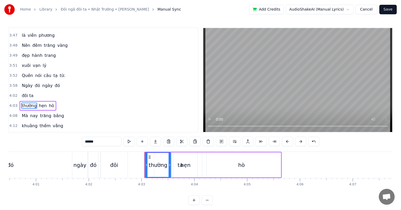
click at [149, 155] on icon at bounding box center [150, 157] width 4 height 4
click at [29, 92] on span "ta" at bounding box center [31, 95] width 5 height 6
type input "**"
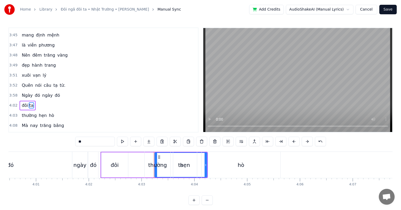
drag, startPoint x: 160, startPoint y: 156, endPoint x: 138, endPoint y: 154, distance: 21.2
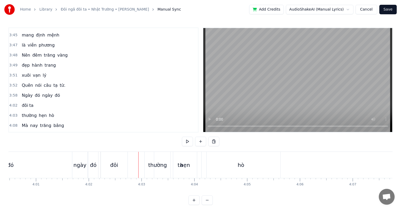
click at [160, 164] on div "thường" at bounding box center [157, 165] width 19 height 8
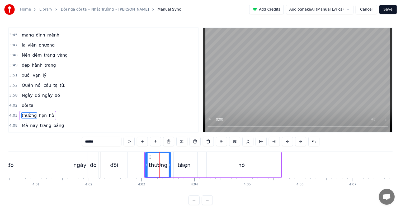
scroll to position [731, 0]
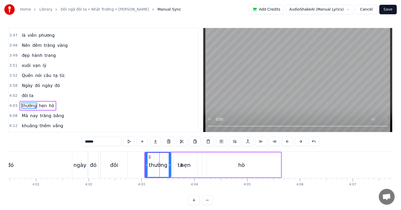
click at [182, 165] on div "hẹn" at bounding box center [186, 165] width 10 height 8
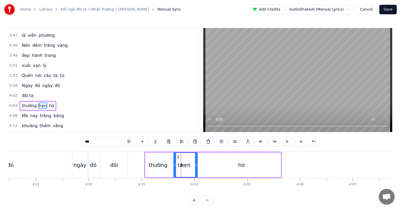
click at [111, 166] on div "đôi" at bounding box center [114, 165] width 8 height 8
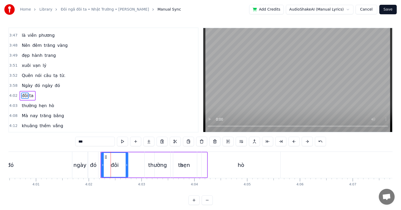
scroll to position [721, 0]
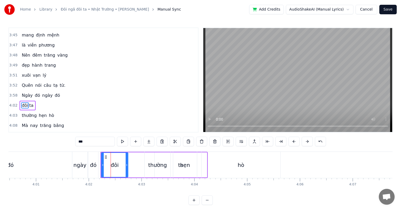
click at [182, 163] on div "hẹn" at bounding box center [185, 165] width 10 height 8
type input "***"
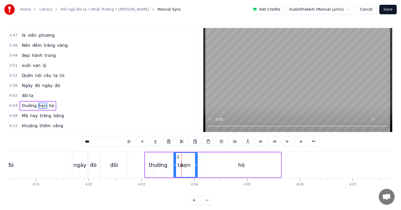
click at [183, 165] on div "hẹn" at bounding box center [186, 165] width 10 height 8
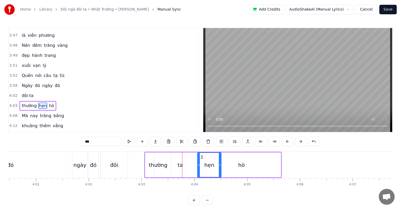
drag, startPoint x: 178, startPoint y: 156, endPoint x: 202, endPoint y: 155, distance: 23.8
click at [202, 155] on icon at bounding box center [202, 157] width 4 height 4
click at [180, 165] on div "thường hẹn hò" at bounding box center [213, 165] width 137 height 26
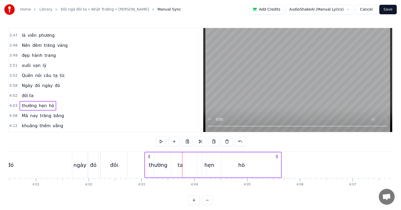
click at [29, 92] on span "ta" at bounding box center [31, 95] width 5 height 6
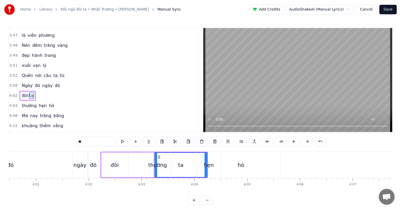
scroll to position [721, 0]
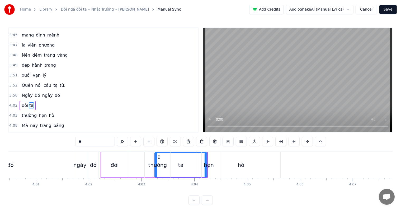
click at [156, 161] on div "thường" at bounding box center [157, 165] width 19 height 8
type input "******"
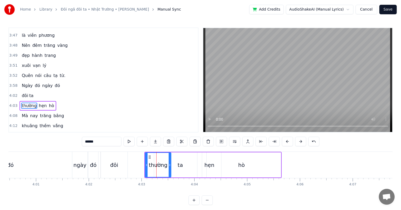
click at [157, 166] on div "thường" at bounding box center [158, 165] width 19 height 8
click at [208, 143] on button at bounding box center [208, 142] width 11 height 10
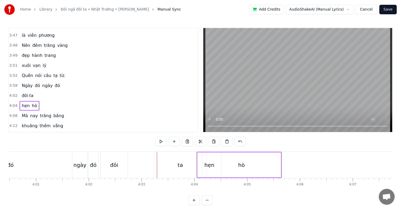
click at [181, 166] on div "ta" at bounding box center [180, 165] width 5 height 8
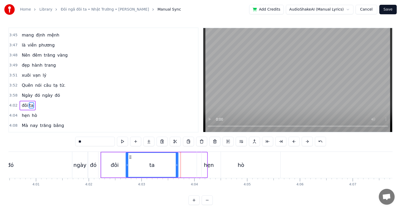
drag, startPoint x: 159, startPoint y: 155, endPoint x: 130, endPoint y: 154, distance: 28.8
click at [130, 154] on div "ta" at bounding box center [152, 165] width 52 height 24
drag, startPoint x: 176, startPoint y: 164, endPoint x: 145, endPoint y: 161, distance: 31.6
click at [145, 161] on div at bounding box center [146, 165] width 2 height 24
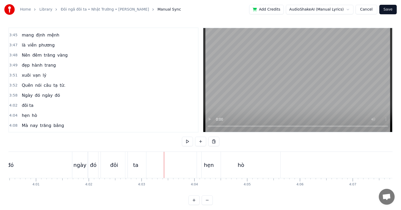
click at [134, 165] on div "ta" at bounding box center [135, 165] width 5 height 8
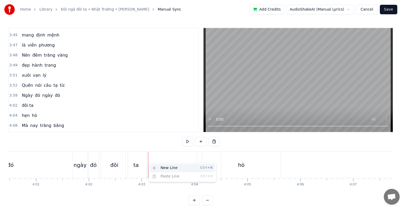
click at [162, 168] on div "New Line Ctrl+N" at bounding box center [182, 168] width 65 height 8
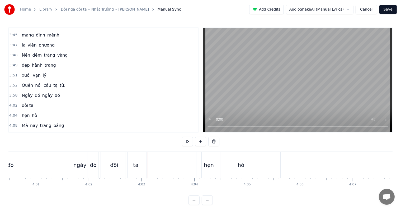
click at [26, 165] on div "đó" at bounding box center [10, 165] width 123 height 26
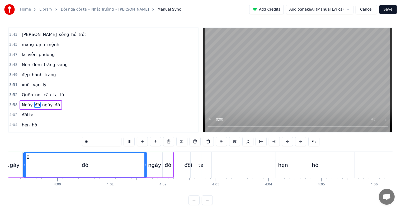
scroll to position [0, 12636]
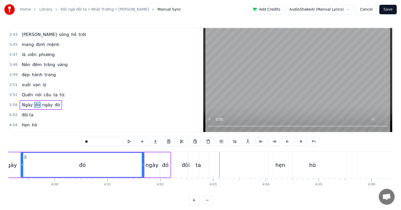
click at [150, 164] on div "ngày" at bounding box center [152, 165] width 13 height 8
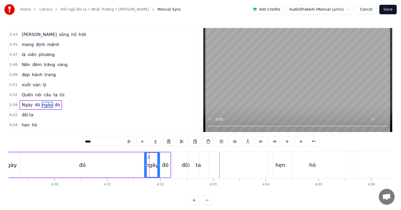
click at [164, 164] on div "đó" at bounding box center [165, 165] width 7 height 8
click at [181, 166] on div "đôi" at bounding box center [186, 165] width 27 height 26
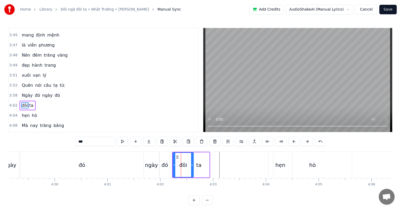
drag, startPoint x: 199, startPoint y: 165, endPoint x: 193, endPoint y: 165, distance: 6.1
click at [193, 165] on icon at bounding box center [192, 165] width 2 height 4
click at [199, 164] on div "ta" at bounding box center [198, 165] width 5 height 8
click at [181, 165] on div "đôi" at bounding box center [183, 165] width 8 height 8
drag, startPoint x: 192, startPoint y: 165, endPoint x: 188, endPoint y: 165, distance: 4.2
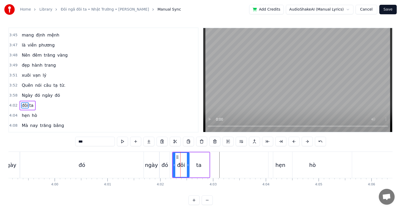
click at [188, 165] on icon at bounding box center [188, 165] width 2 height 4
click at [196, 166] on div "ta" at bounding box center [198, 165] width 5 height 8
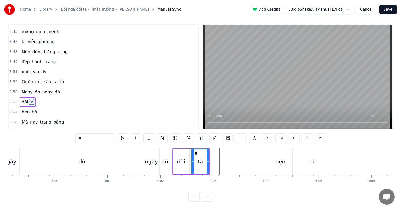
drag, startPoint x: 189, startPoint y: 157, endPoint x: 192, endPoint y: 157, distance: 3.2
click at [192, 159] on icon at bounding box center [193, 161] width 2 height 4
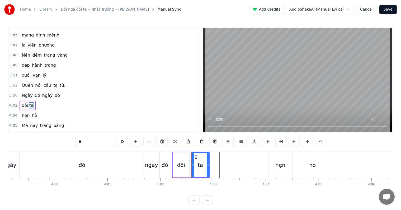
click at [182, 159] on div "đôi" at bounding box center [181, 164] width 16 height 25
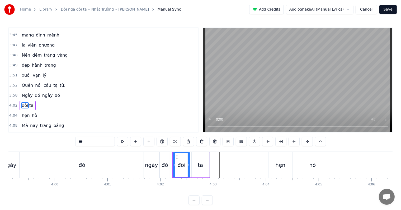
click at [188, 163] on icon at bounding box center [189, 165] width 2 height 4
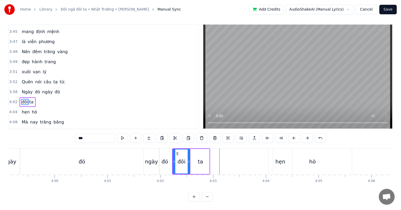
click at [195, 157] on div "ta" at bounding box center [201, 161] width 18 height 25
click at [275, 157] on div "hò" at bounding box center [312, 161] width 79 height 26
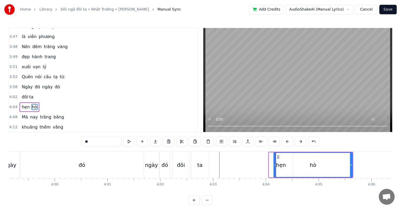
scroll to position [731, 0]
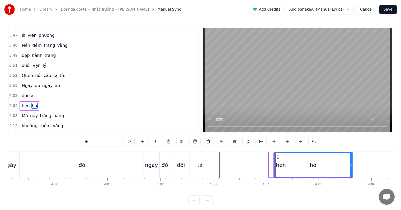
click at [281, 164] on div "hò" at bounding box center [313, 165] width 78 height 24
click at [278, 166] on div "hò" at bounding box center [313, 165] width 78 height 24
click at [22, 103] on span "hẹn" at bounding box center [25, 106] width 9 height 6
type input "***"
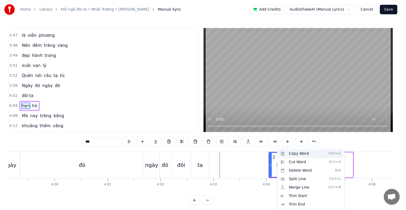
click at [293, 154] on div "Copy Word Ctrl+C" at bounding box center [310, 153] width 65 height 8
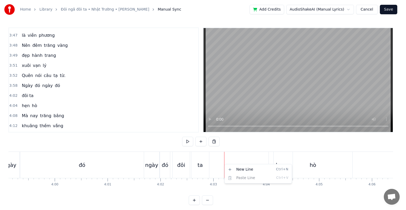
click at [227, 161] on html "Home Library Đôi ngã đôi ta • Nhật Trường • [PERSON_NAME] Manual Sync Add Credi…" at bounding box center [203, 106] width 406 height 213
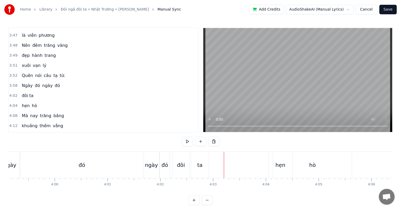
click at [277, 166] on div "hò" at bounding box center [312, 165] width 79 height 26
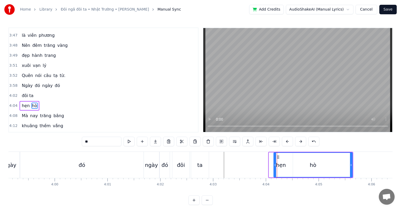
click at [24, 103] on span "hẹn" at bounding box center [25, 106] width 9 height 6
type input "***"
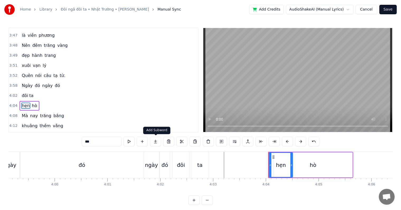
click at [156, 141] on button at bounding box center [155, 142] width 11 height 10
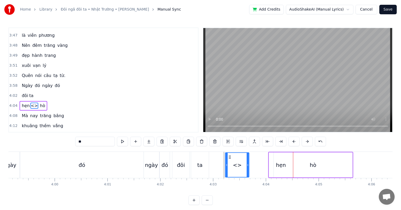
drag, startPoint x: 298, startPoint y: 157, endPoint x: 229, endPoint y: 157, distance: 68.7
click at [229, 157] on icon at bounding box center [230, 157] width 4 height 4
drag, startPoint x: 93, startPoint y: 142, endPoint x: 69, endPoint y: 141, distance: 24.1
click at [69, 141] on div "0:22 Một đêm trăng sáng 0:25 Thương về ngập lòng 0:27 đại dương mang sóng 0:32 …" at bounding box center [200, 115] width 384 height 177
click at [54, 82] on span "đó" at bounding box center [57, 85] width 6 height 6
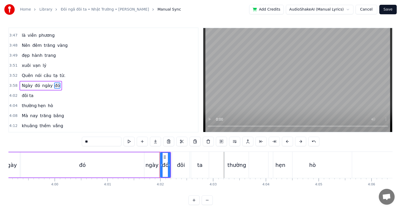
scroll to position [711, 0]
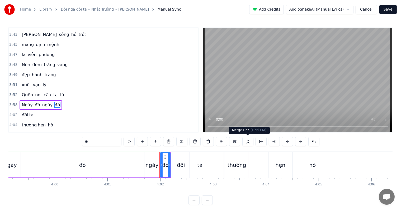
click at [247, 140] on button at bounding box center [248, 142] width 11 height 10
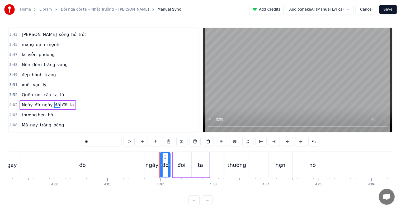
click at [69, 102] on span "ta" at bounding box center [71, 105] width 5 height 6
type input "**"
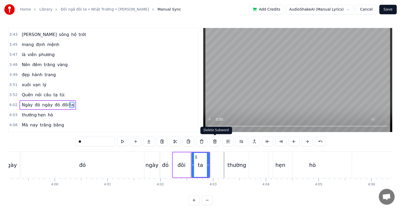
click at [215, 141] on button at bounding box center [215, 142] width 11 height 10
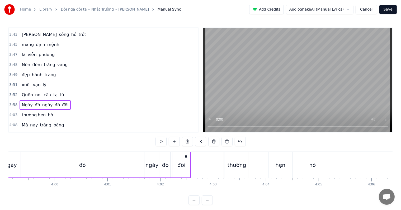
click at [21, 112] on span "thường" at bounding box center [29, 115] width 16 height 6
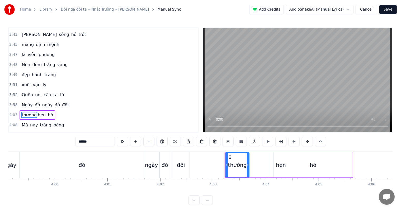
scroll to position [721, 0]
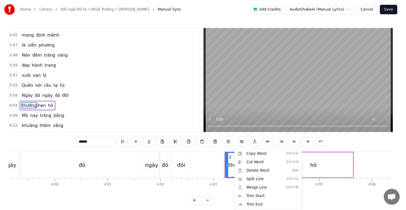
click at [149, 141] on html "Home Library Đôi ngã đôi ta • Nhật Trường • [PERSON_NAME] Manual Sync Add Credi…" at bounding box center [203, 106] width 406 height 213
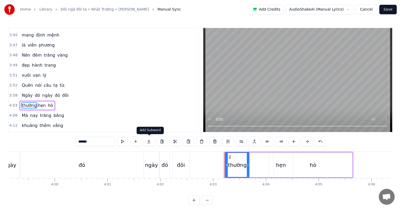
click at [149, 142] on button at bounding box center [148, 142] width 11 height 10
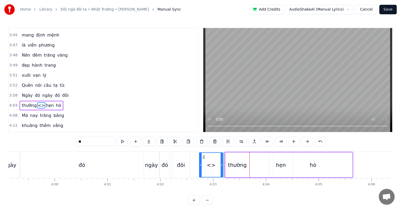
drag, startPoint x: 255, startPoint y: 156, endPoint x: 204, endPoint y: 152, distance: 51.2
click at [204, 152] on div "<>" at bounding box center [211, 164] width 24 height 25
drag, startPoint x: 90, startPoint y: 143, endPoint x: 64, endPoint y: 139, distance: 25.9
click at [64, 139] on div "0:22 Một đêm trăng sáng 0:25 Thương về ngập lòng 0:27 đại dương mang sóng 0:32 …" at bounding box center [200, 115] width 384 height 177
type input "**"
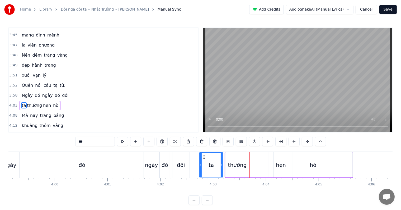
click at [120, 120] on div "4:12 khuâng thềm vắng" at bounding box center [103, 125] width 189 height 10
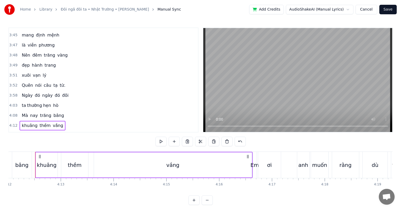
scroll to position [0, 12554]
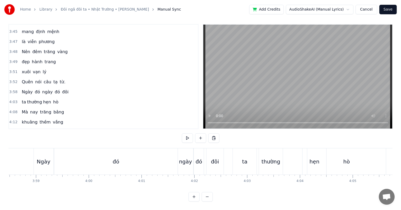
scroll to position [0, 12593]
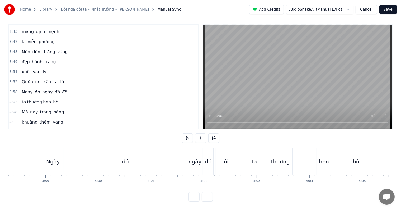
click at [283, 157] on div "thường" at bounding box center [280, 161] width 19 height 8
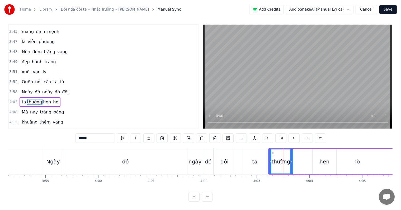
scroll to position [0, 0]
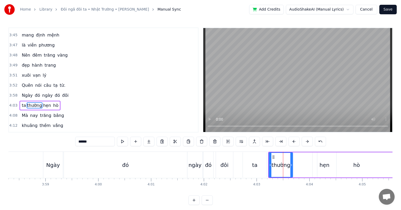
click at [320, 166] on div "hò" at bounding box center [357, 164] width 79 height 25
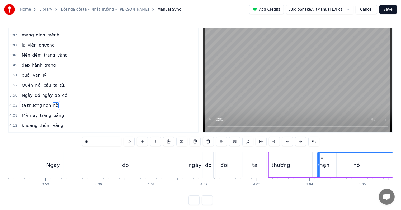
click at [325, 165] on div "hò" at bounding box center [357, 165] width 78 height 24
click at [279, 165] on div "thường" at bounding box center [281, 165] width 19 height 8
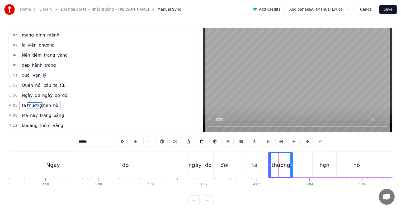
click at [45, 102] on span "hẹn" at bounding box center [47, 105] width 9 height 6
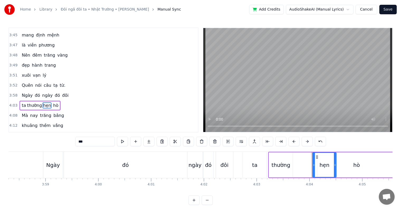
click at [321, 165] on div "hẹn" at bounding box center [325, 165] width 10 height 8
click at [79, 141] on input "***" at bounding box center [95, 142] width 40 height 10
click at [161, 172] on div "đó" at bounding box center [125, 165] width 123 height 26
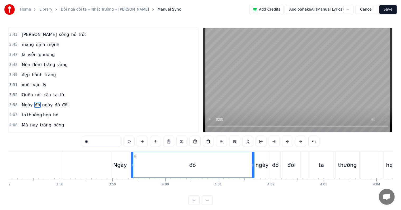
scroll to position [0, 12458]
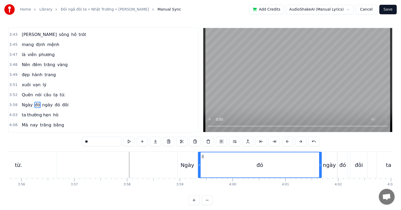
click at [48, 165] on div "từ." at bounding box center [18, 165] width 77 height 26
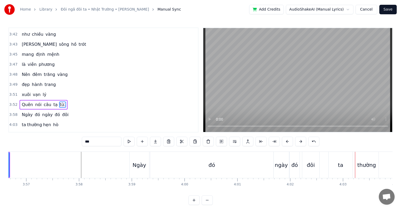
scroll to position [0, 12525]
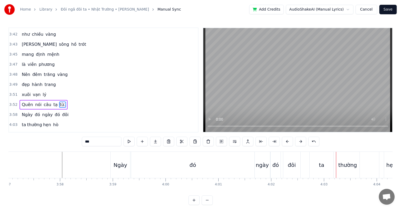
click at [291, 166] on div "đôi" at bounding box center [292, 165] width 8 height 8
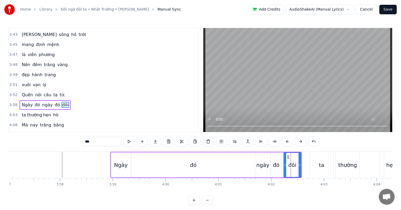
click at [266, 165] on div "ngày" at bounding box center [263, 165] width 13 height 8
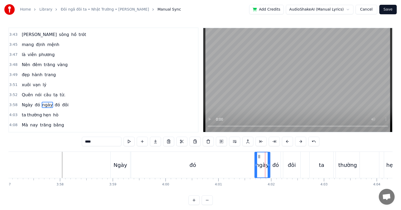
click at [278, 165] on div "đó" at bounding box center [276, 165] width 7 height 8
click at [292, 166] on div "đôi" at bounding box center [292, 165] width 8 height 8
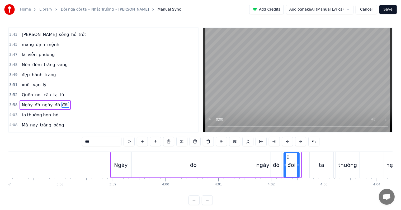
click at [298, 164] on icon at bounding box center [298, 165] width 2 height 4
click at [322, 166] on div "ta" at bounding box center [321, 165] width 5 height 8
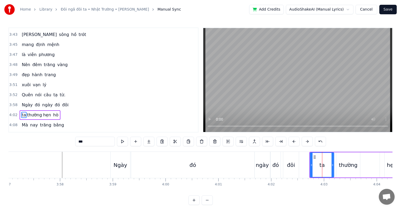
scroll to position [721, 0]
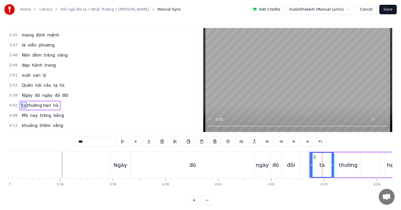
click at [171, 168] on div "đó" at bounding box center [192, 165] width 123 height 26
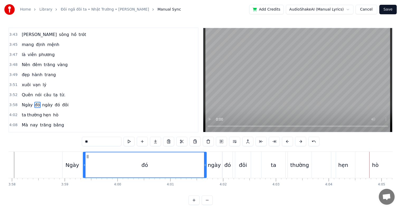
scroll to position [0, 12583]
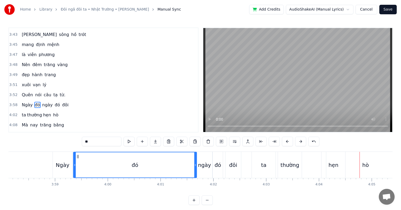
click at [330, 161] on div "hò" at bounding box center [366, 165] width 79 height 26
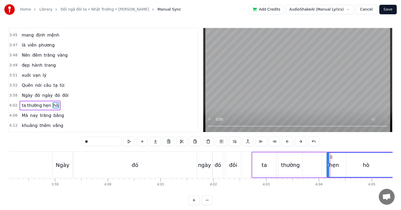
scroll to position [0, 12727]
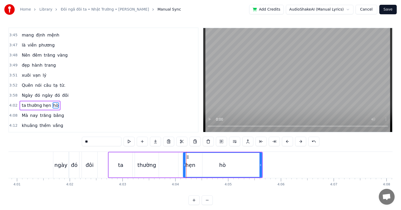
click at [205, 166] on div "hò" at bounding box center [223, 165] width 78 height 24
click at [194, 166] on div "hò" at bounding box center [223, 165] width 78 height 24
click at [46, 102] on span "hẹn" at bounding box center [47, 105] width 9 height 6
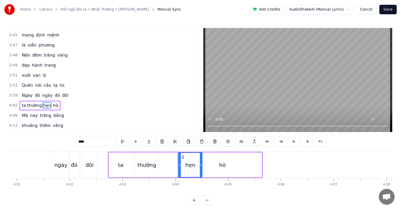
click at [218, 166] on div "hò" at bounding box center [222, 164] width 79 height 25
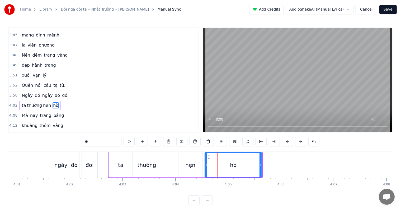
drag, startPoint x: 185, startPoint y: 166, endPoint x: 206, endPoint y: 163, distance: 21.9
click at [206, 163] on icon at bounding box center [206, 165] width 2 height 4
click at [187, 167] on div "hẹn" at bounding box center [190, 165] width 10 height 8
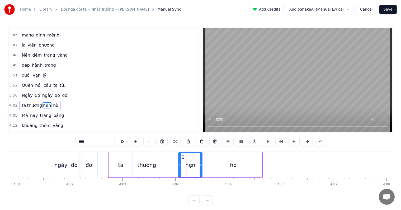
click at [209, 165] on div "hò" at bounding box center [233, 164] width 57 height 25
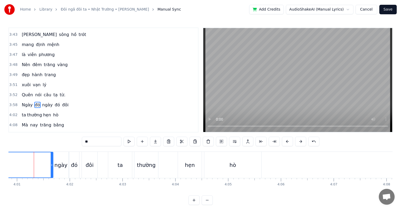
scroll to position [0, 12725]
click at [125, 166] on div "ta" at bounding box center [122, 165] width 24 height 26
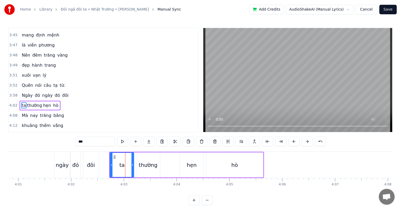
click at [92, 167] on div "đôi" at bounding box center [91, 165] width 8 height 8
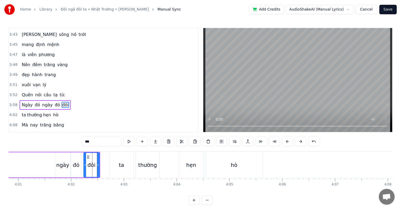
click at [119, 164] on div "ta" at bounding box center [121, 165] width 5 height 8
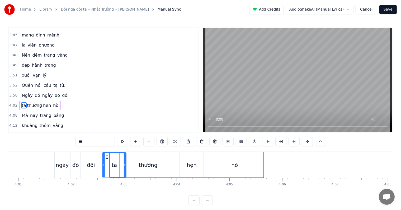
drag, startPoint x: 114, startPoint y: 157, endPoint x: 106, endPoint y: 157, distance: 7.7
click at [106, 157] on icon at bounding box center [107, 157] width 4 height 4
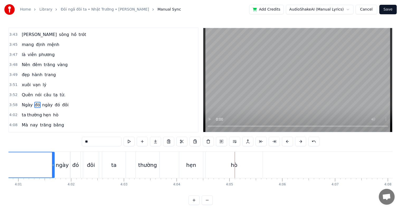
click at [144, 168] on div "thường" at bounding box center [147, 165] width 19 height 8
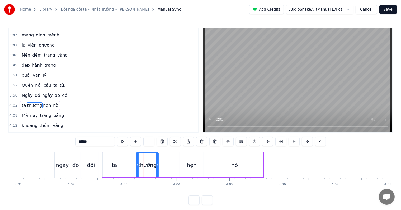
click at [156, 163] on icon at bounding box center [157, 165] width 2 height 4
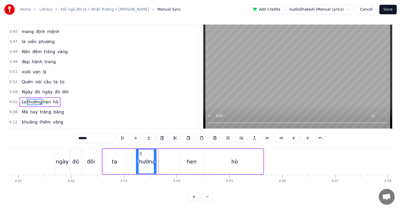
click at [155, 159] on icon at bounding box center [155, 161] width 2 height 4
click at [188, 157] on div "hẹn" at bounding box center [192, 161] width 10 height 8
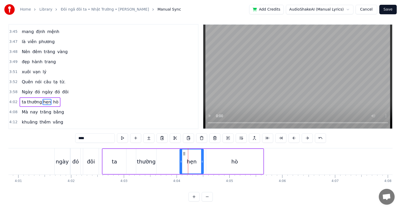
scroll to position [0, 0]
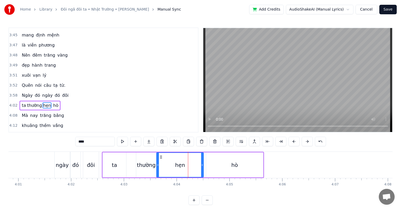
drag, startPoint x: 180, startPoint y: 165, endPoint x: 156, endPoint y: 164, distance: 23.3
click at [157, 164] on icon at bounding box center [158, 165] width 2 height 4
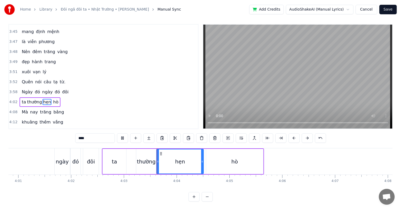
scroll to position [8, 0]
drag, startPoint x: 203, startPoint y: 158, endPoint x: 182, endPoint y: 157, distance: 20.4
click at [182, 159] on icon at bounding box center [182, 161] width 2 height 4
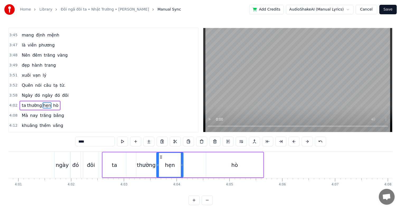
click at [228, 164] on div "hò" at bounding box center [234, 164] width 57 height 25
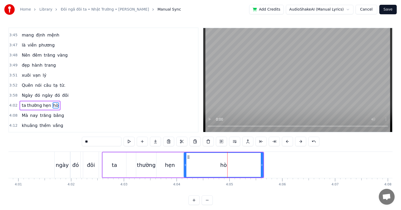
drag, startPoint x: 207, startPoint y: 163, endPoint x: 185, endPoint y: 164, distance: 22.2
click at [185, 164] on icon at bounding box center [185, 165] width 2 height 4
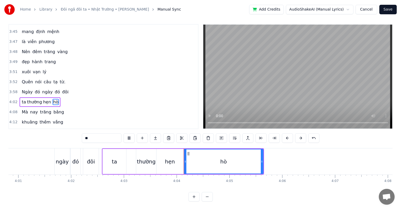
scroll to position [8, 0]
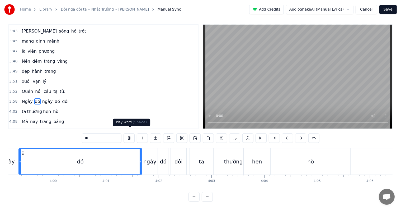
scroll to position [0, 12634]
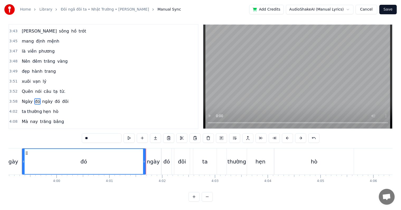
click at [151, 160] on div "ngày" at bounding box center [153, 161] width 13 height 8
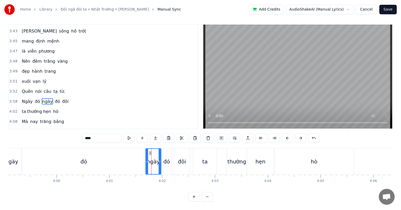
scroll to position [8, 0]
click at [162, 156] on div "đó" at bounding box center [167, 161] width 10 height 26
click at [182, 160] on div "đôi" at bounding box center [182, 161] width 8 height 8
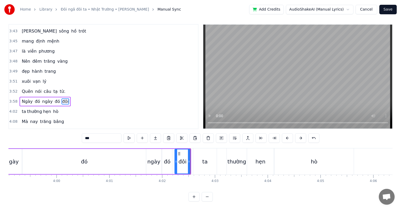
click at [199, 159] on div "ta" at bounding box center [205, 161] width 24 height 26
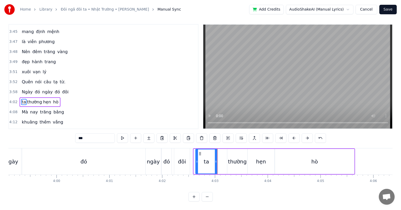
click at [196, 159] on icon at bounding box center [197, 161] width 2 height 4
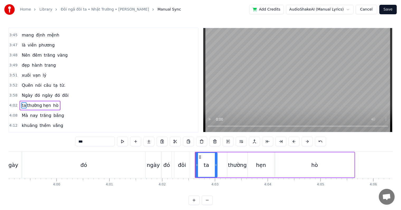
click at [184, 157] on div "đôi" at bounding box center [182, 165] width 16 height 26
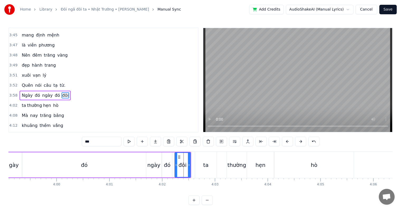
scroll to position [711, 0]
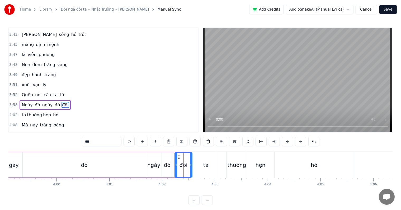
click at [190, 165] on icon at bounding box center [191, 165] width 2 height 4
click at [205, 163] on div "ta" at bounding box center [205, 165] width 5 height 8
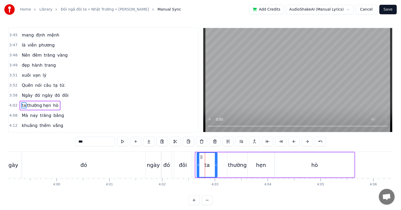
click at [197, 165] on icon at bounding box center [198, 165] width 2 height 4
click at [183, 165] on div "đôi" at bounding box center [183, 165] width 8 height 8
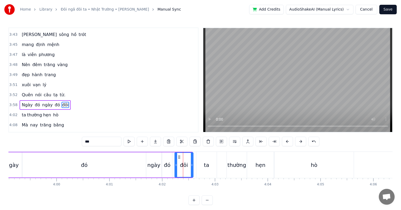
click at [192, 164] on icon at bounding box center [192, 165] width 2 height 4
click at [207, 165] on div "ta" at bounding box center [206, 165] width 5 height 8
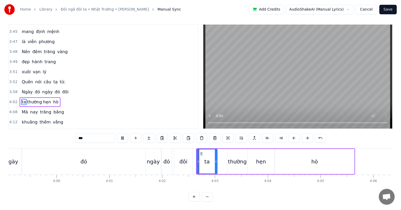
scroll to position [8, 0]
click at [228, 160] on div "thường" at bounding box center [237, 161] width 20 height 25
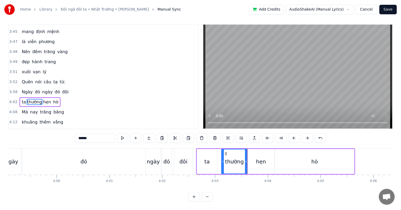
drag, startPoint x: 228, startPoint y: 157, endPoint x: 222, endPoint y: 157, distance: 5.8
click at [222, 159] on icon at bounding box center [223, 161] width 2 height 4
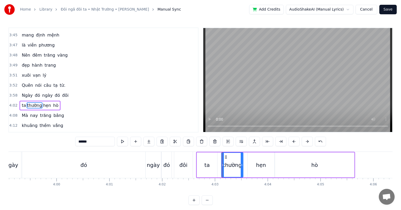
drag, startPoint x: 246, startPoint y: 164, endPoint x: 242, endPoint y: 164, distance: 4.2
click at [242, 164] on icon at bounding box center [242, 165] width 2 height 4
click at [259, 164] on div "hẹn" at bounding box center [261, 165] width 10 height 8
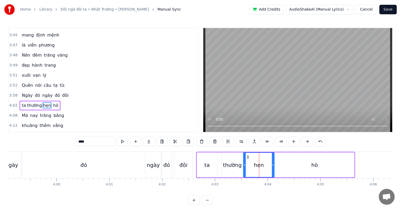
drag, startPoint x: 249, startPoint y: 165, endPoint x: 245, endPoint y: 165, distance: 4.2
click at [245, 165] on icon at bounding box center [245, 165] width 2 height 4
click at [258, 165] on div "hẹn" at bounding box center [259, 165] width 10 height 8
click at [223, 165] on div "thường" at bounding box center [233, 164] width 22 height 25
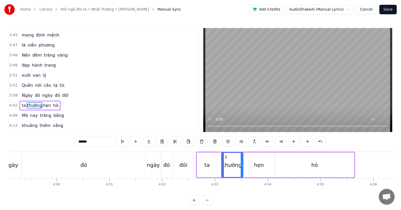
scroll to position [8, 0]
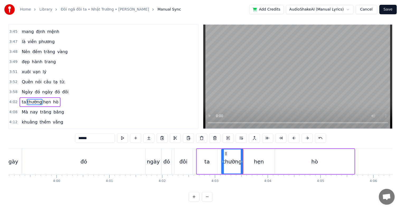
click at [254, 157] on div "hẹn" at bounding box center [259, 161] width 31 height 25
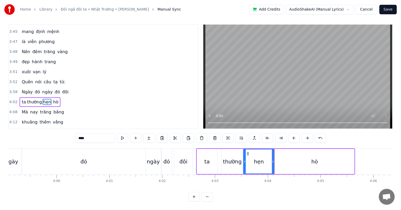
click at [282, 157] on div "hò" at bounding box center [314, 161] width 79 height 25
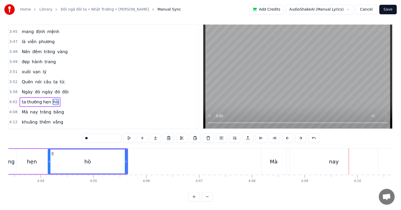
scroll to position [0, 12996]
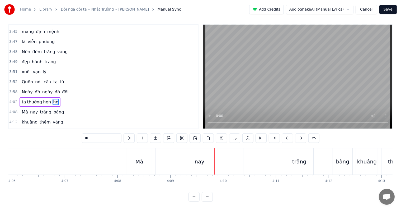
click at [229, 157] on div "nay" at bounding box center [200, 161] width 88 height 26
type input "***"
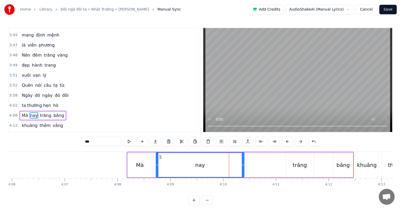
scroll to position [731, 0]
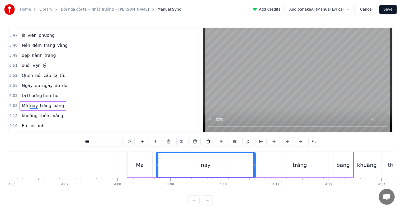
drag, startPoint x: 243, startPoint y: 165, endPoint x: 254, endPoint y: 166, distance: 11.4
click at [254, 166] on icon at bounding box center [254, 165] width 2 height 4
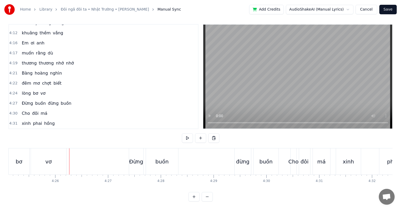
scroll to position [8, 0]
click at [22, 90] on span "lòng" at bounding box center [26, 93] width 10 height 6
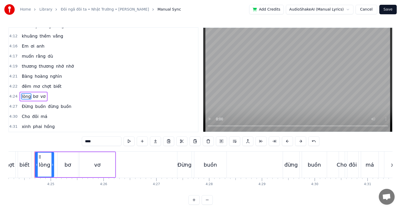
scroll to position [0, 13961]
click at [24, 73] on span "Bàng" at bounding box center [27, 76] width 12 height 6
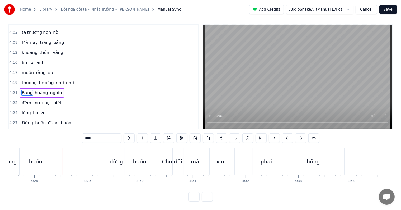
scroll to position [8, 0]
click at [36, 157] on div "buồn" at bounding box center [35, 161] width 13 height 8
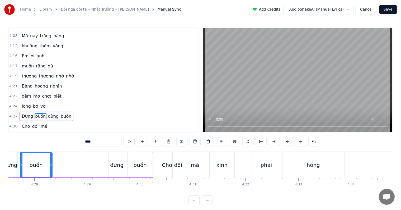
scroll to position [809, 0]
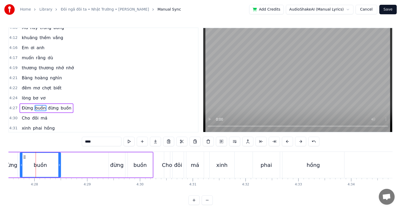
drag, startPoint x: 51, startPoint y: 163, endPoint x: 73, endPoint y: 165, distance: 21.8
click at [61, 165] on icon at bounding box center [59, 165] width 2 height 4
drag, startPoint x: 72, startPoint y: 165, endPoint x: 82, endPoint y: 166, distance: 10.1
click at [82, 166] on icon at bounding box center [83, 165] width 2 height 4
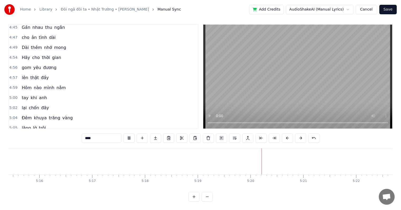
scroll to position [0, 16684]
click at [24, 64] on span "gom" at bounding box center [26, 67] width 11 height 6
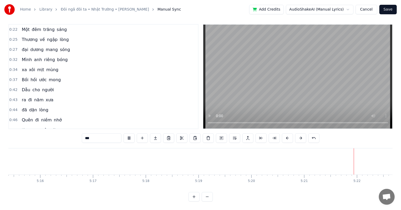
scroll to position [0, 0]
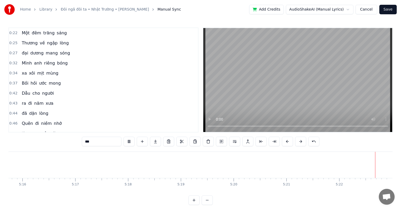
click at [26, 30] on span "Một" at bounding box center [25, 33] width 9 height 6
type input "***"
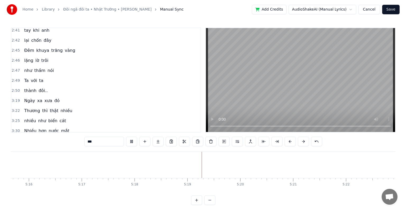
scroll to position [0, 16684]
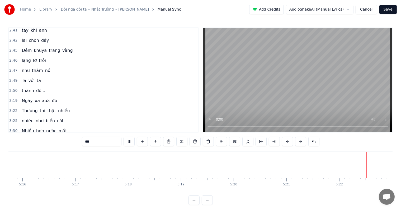
click at [389, 9] on button "Save" at bounding box center [388, 10] width 17 height 10
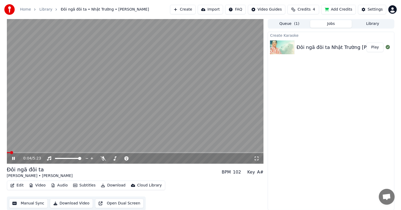
click at [372, 22] on button "Library" at bounding box center [373, 24] width 42 height 8
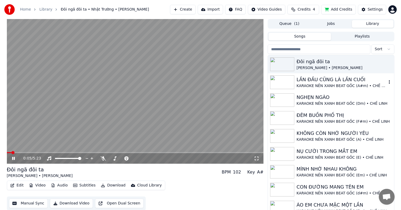
click at [315, 81] on div "LẦN ĐẦU CŨNG LÀ LẦN CUỐI" at bounding box center [342, 79] width 90 height 7
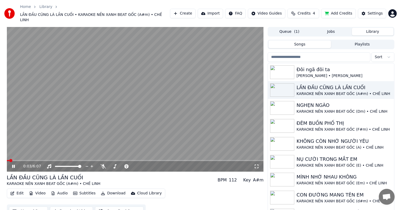
click at [20, 189] on button "Edit" at bounding box center [17, 192] width 18 height 7
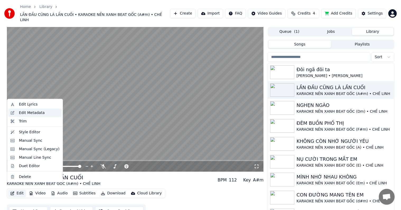
click at [40, 114] on div "Edit Metadata" at bounding box center [32, 112] width 26 height 5
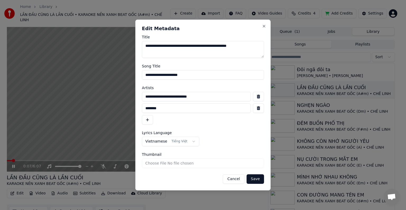
click at [173, 98] on input "**********" at bounding box center [196, 97] width 109 height 10
drag, startPoint x: 223, startPoint y: 96, endPoint x: 105, endPoint y: 97, distance: 117.8
click at [105, 97] on body "Home Library LẦN ĐẦU CŨNG LÀ LẦN CUỐI • KARAOKE NỀN XANH BEAT GỐC (A#m) • CHẾ L…" at bounding box center [200, 105] width 401 height 210
click at [235, 180] on button "Cancel" at bounding box center [233, 179] width 21 height 10
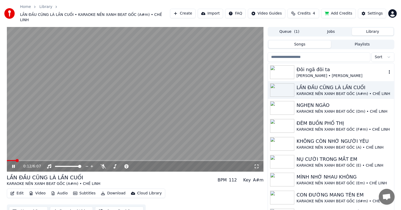
click at [322, 66] on div "Đôi ngã đôi ta" at bounding box center [342, 69] width 90 height 7
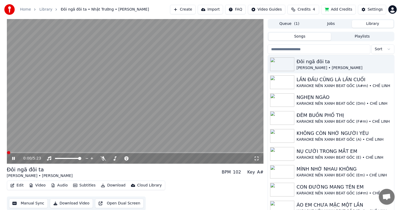
click at [22, 185] on button "Edit" at bounding box center [17, 185] width 18 height 7
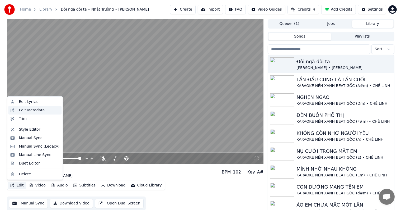
click at [29, 109] on div "Edit Metadata" at bounding box center [32, 110] width 26 height 5
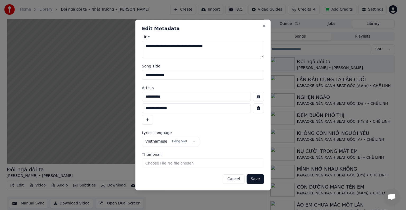
click at [175, 97] on input "**********" at bounding box center [196, 97] width 109 height 10
drag, startPoint x: 182, startPoint y: 97, endPoint x: 130, endPoint y: 97, distance: 52.3
click at [131, 97] on body "Home Library Đôi ngã đôi ta • Nhật Trường • [PERSON_NAME] Thanh Create Import F…" at bounding box center [200, 105] width 401 height 210
paste input "**********"
type input "**********"
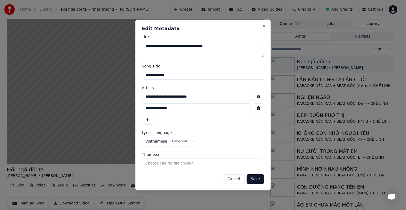
drag, startPoint x: 181, startPoint y: 108, endPoint x: 132, endPoint y: 108, distance: 48.6
click at [132, 108] on body "Home Library Đôi ngã đôi ta • Nhật Trường • [PERSON_NAME] Thanh Create Import F…" at bounding box center [200, 105] width 401 height 210
type input "**********"
drag, startPoint x: 174, startPoint y: 75, endPoint x: 118, endPoint y: 72, distance: 55.6
click at [118, 72] on body "Home Library Đôi ngã đôi ta • Nhật Trường • [PERSON_NAME] Thanh Create Import F…" at bounding box center [200, 105] width 401 height 210
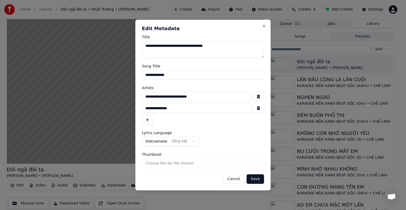
type input "*"
type input "**********"
click at [256, 180] on button "Save" at bounding box center [255, 179] width 17 height 10
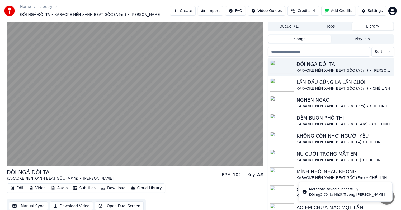
click at [20, 188] on button "Edit" at bounding box center [17, 187] width 18 height 7
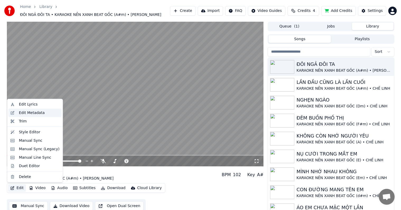
click at [35, 112] on div "Edit Metadata" at bounding box center [32, 112] width 26 height 5
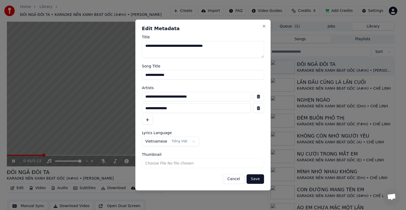
click at [208, 97] on input "**********" at bounding box center [196, 97] width 109 height 10
type input "**********"
click at [255, 180] on button "Save" at bounding box center [255, 179] width 17 height 10
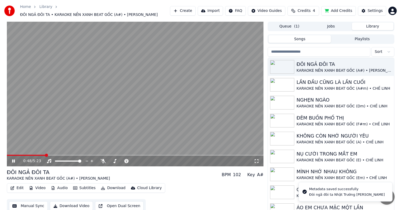
click at [31, 152] on video at bounding box center [135, 94] width 257 height 145
click at [16, 154] on span at bounding box center [17, 155] width 3 height 3
click at [12, 161] on icon at bounding box center [13, 161] width 3 height 4
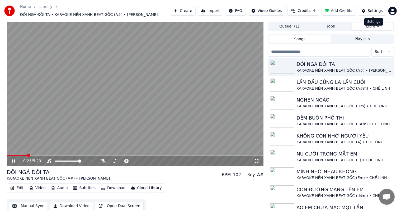
click at [376, 12] on div "Settings" at bounding box center [375, 10] width 15 height 5
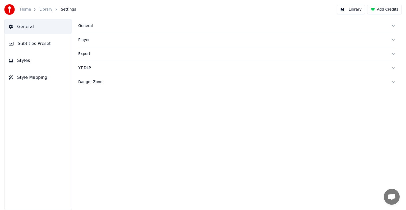
click at [35, 41] on span "Subtitles Preset" at bounding box center [34, 43] width 33 height 6
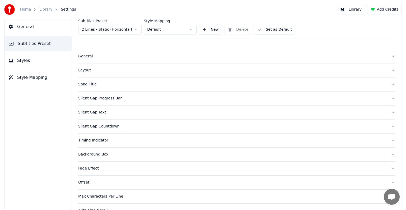
click at [91, 83] on div "Song Title" at bounding box center [232, 84] width 309 height 5
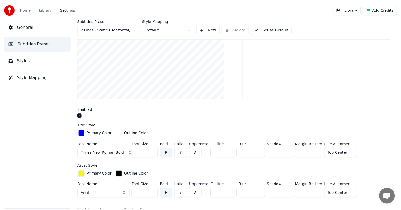
scroll to position [159, 0]
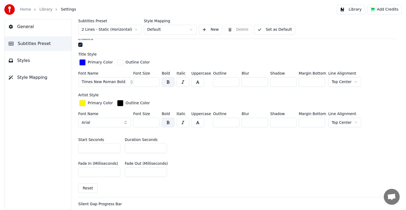
drag, startPoint x: 141, startPoint y: 148, endPoint x: 117, endPoint y: 147, distance: 24.3
click at [117, 147] on div "Start Seconds * Duration Seconds **" at bounding box center [236, 145] width 317 height 24
type input "**"
click at [355, 9] on button "Library" at bounding box center [351, 10] width 28 height 10
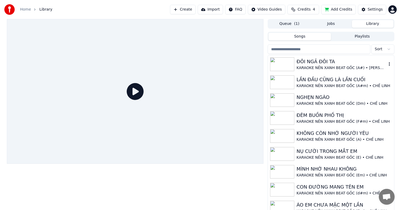
click at [330, 66] on div "KARAOKE NỀN XANH BEAT GỐC (A#) • [PERSON_NAME]" at bounding box center [342, 67] width 90 height 5
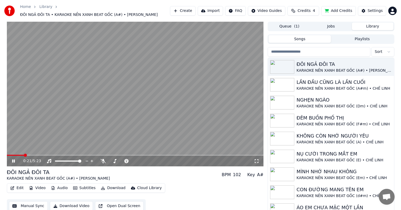
click at [3, 123] on div "0:21 / 5:23 ĐÔI NGẢ ĐÔI TA KARAOKE NỀN XANH BEAT GỐC (A#) • [PERSON_NAME] BPM 1…" at bounding box center [201, 118] width 396 height 193
click at [31, 205] on button "Manual Sync" at bounding box center [28, 206] width 39 height 10
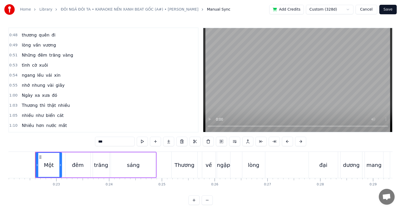
scroll to position [106, 0]
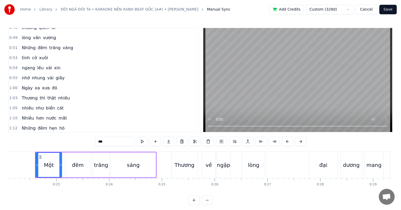
click at [35, 75] on span "nhung" at bounding box center [38, 78] width 15 height 6
type input "*****"
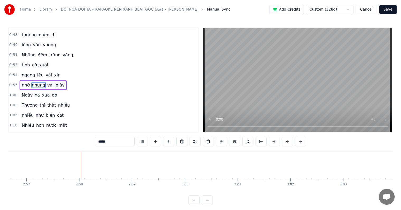
scroll to position [0, 9346]
click at [367, 12] on button "Cancel" at bounding box center [366, 10] width 21 height 10
